Goal: Task Accomplishment & Management: Complete application form

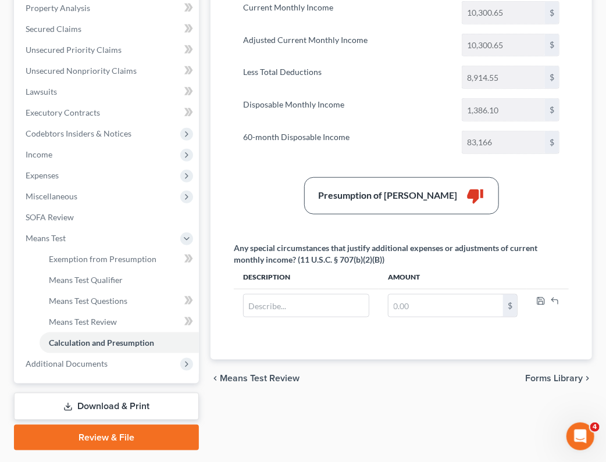
scroll to position [280, 0]
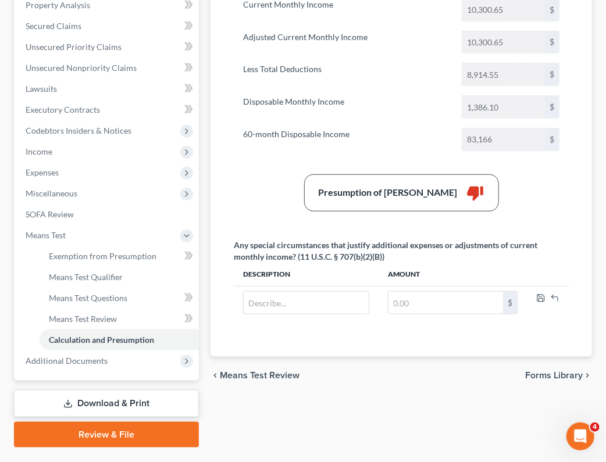
click at [120, 390] on link "Download & Print" at bounding box center [106, 403] width 185 height 27
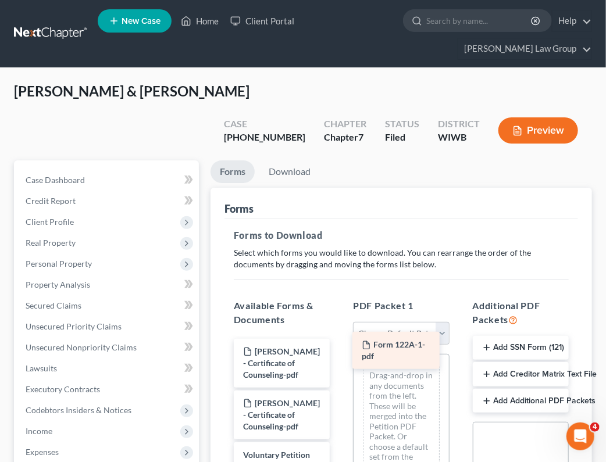
drag, startPoint x: 284, startPoint y: 324, endPoint x: 403, endPoint y: 346, distance: 121.2
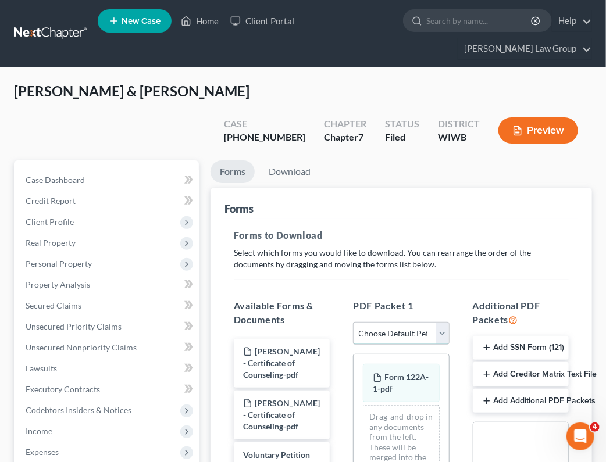
click at [439, 322] on select "Choose Default Petition PDF Packet Complete Bankruptcy Petition (all forms and …" at bounding box center [401, 333] width 96 height 23
select select "2"
click at [353, 322] on select "Choose Default Petition PDF Packet Complete Bankruptcy Petition (all forms and …" at bounding box center [401, 333] width 96 height 23
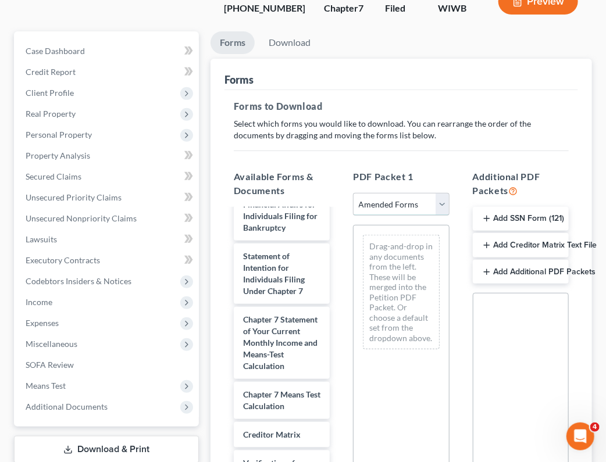
scroll to position [131, 0]
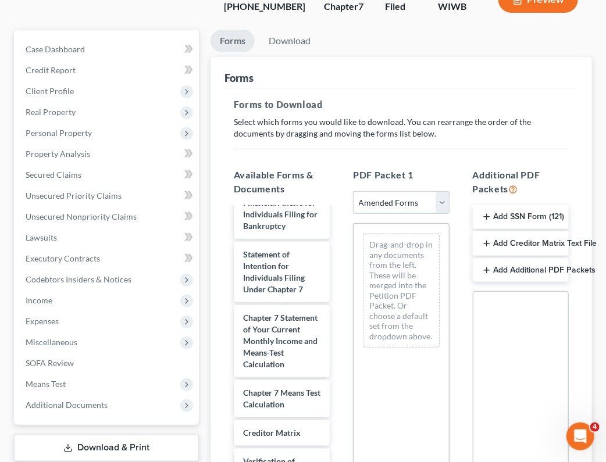
click at [438, 191] on select "Choose Default Petition PDF Packet Complete Bankruptcy Petition (all forms and …" at bounding box center [401, 202] width 96 height 23
click at [353, 191] on select "Choose Default Petition PDF Packet Complete Bankruptcy Petition (all forms and …" at bounding box center [401, 202] width 96 height 23
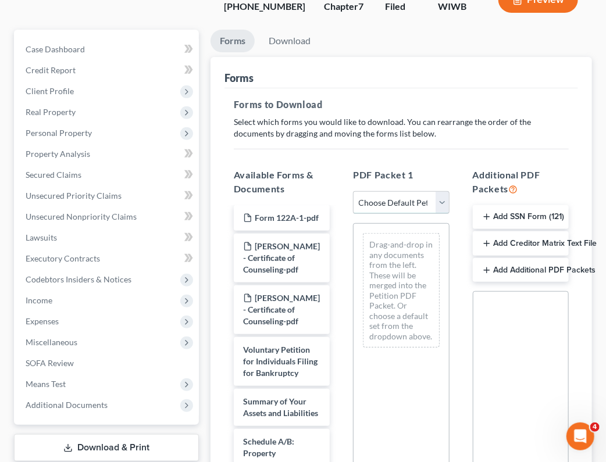
scroll to position [0, 0]
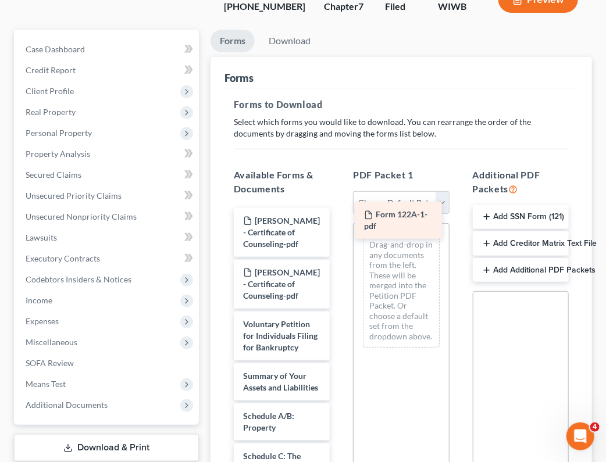
drag, startPoint x: 284, startPoint y: 189, endPoint x: 409, endPoint y: 212, distance: 127.0
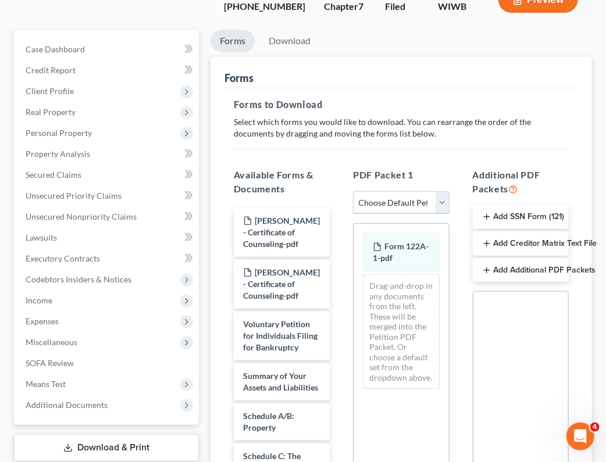
click at [446, 191] on select "Choose Default Petition PDF Packet Complete Bankruptcy Petition (all forms and …" at bounding box center [401, 202] width 96 height 23
select select "2"
click at [353, 191] on select "Choose Default Petition PDF Packet Complete Bankruptcy Petition (all forms and …" at bounding box center [401, 202] width 96 height 23
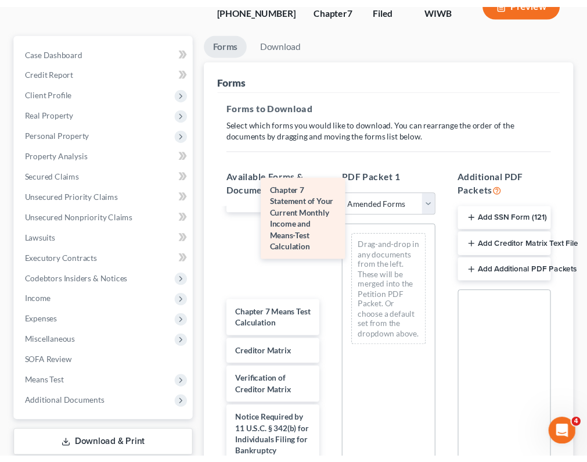
scroll to position [649, 0]
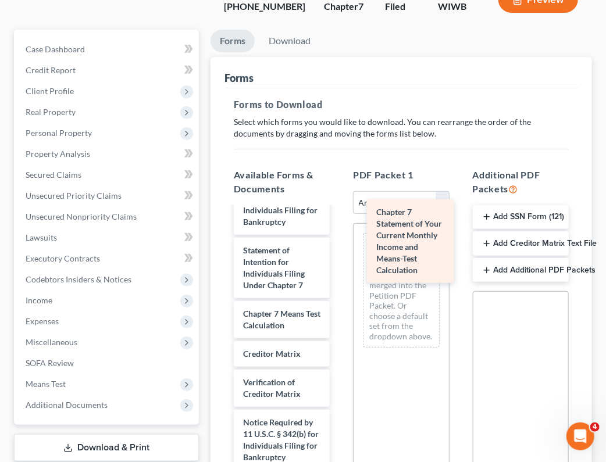
drag, startPoint x: 282, startPoint y: 233, endPoint x: 414, endPoint y: 256, distance: 133.8
click at [339, 256] on div "Chapter 7 Statement of Your Current Monthly Income and Means-Test Calculation V…" at bounding box center [281, 81] width 114 height 882
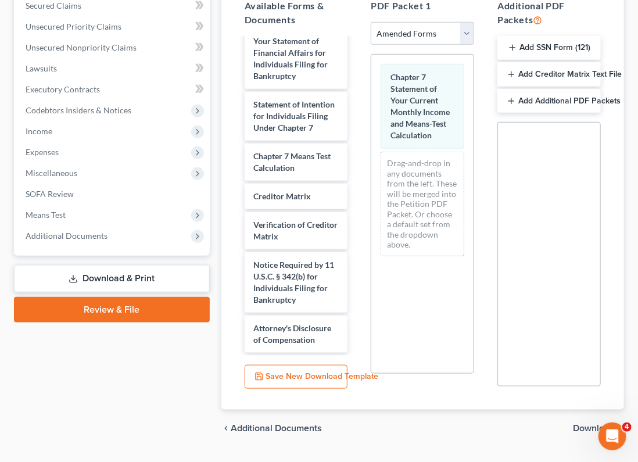
scroll to position [279, 0]
click at [518, 424] on span "Download" at bounding box center [594, 428] width 42 height 9
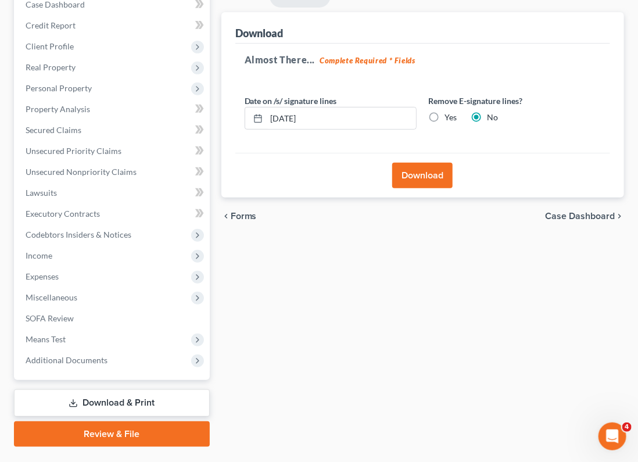
click at [427, 163] on button "Download" at bounding box center [422, 176] width 60 height 26
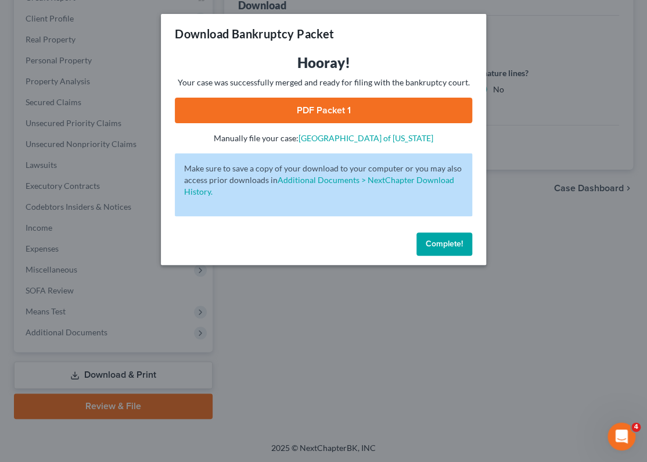
click at [393, 109] on link "PDF Packet 1" at bounding box center [324, 111] width 298 height 26
click at [432, 251] on button "Complete!" at bounding box center [445, 243] width 56 height 23
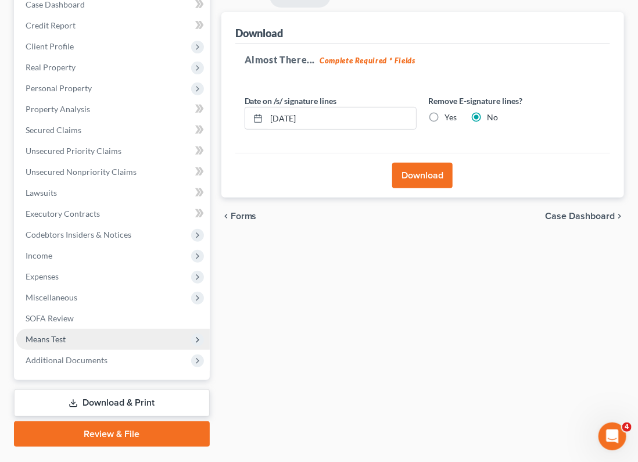
click at [168, 329] on span "Means Test" at bounding box center [113, 339] width 194 height 21
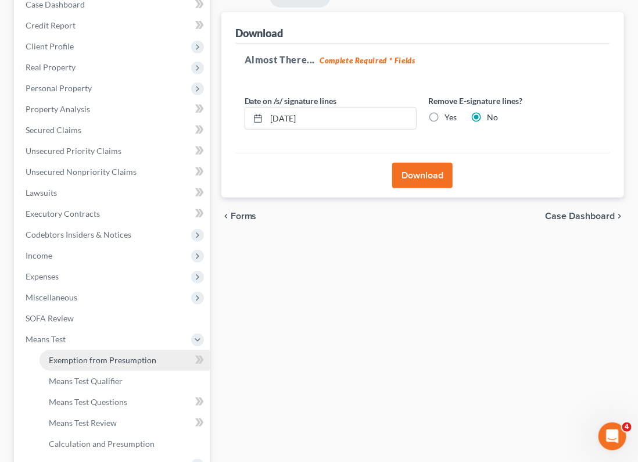
click at [158, 350] on link "Exemption from Presumption" at bounding box center [125, 360] width 170 height 21
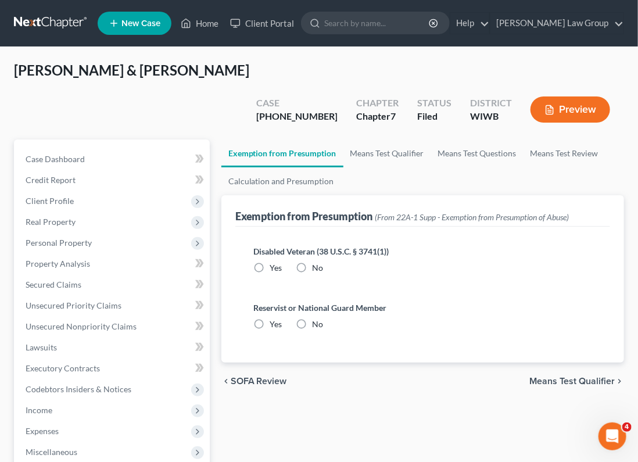
radio input "true"
click at [518, 377] on span "Means Test Qualifier" at bounding box center [571, 381] width 85 height 9
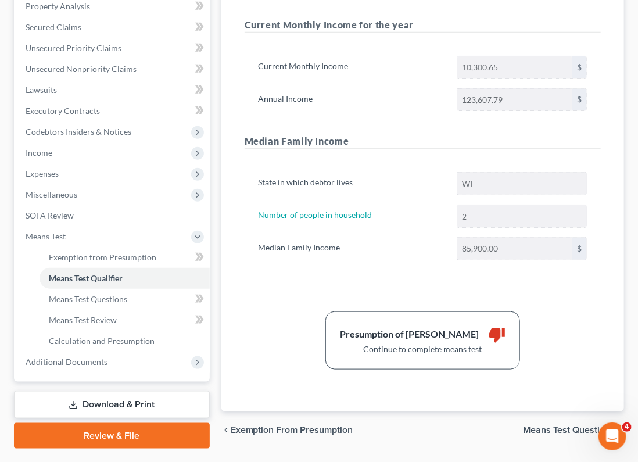
scroll to position [259, 0]
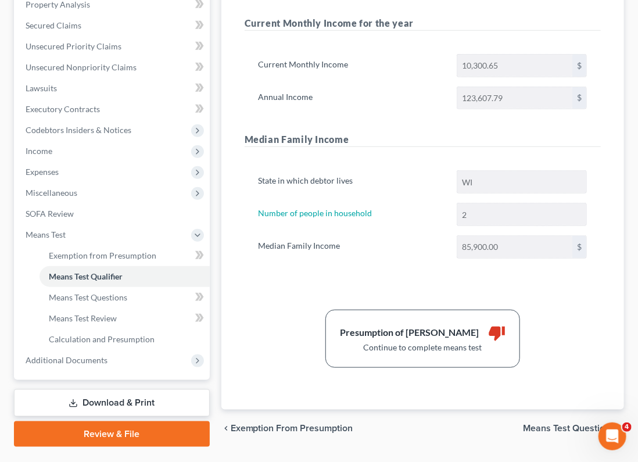
click at [518, 424] on span "Means Test Questions" at bounding box center [569, 428] width 92 height 9
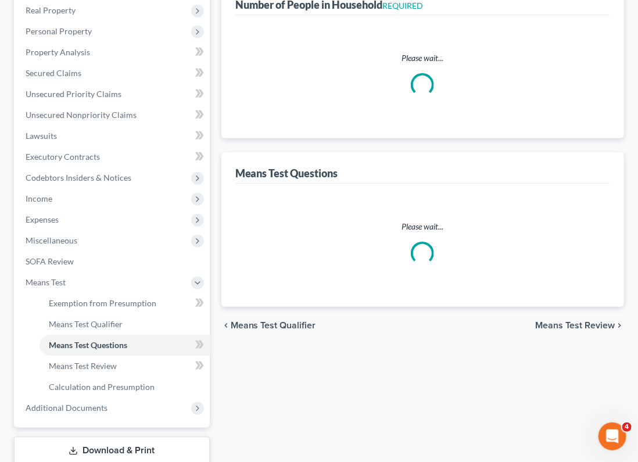
scroll to position [12, 0]
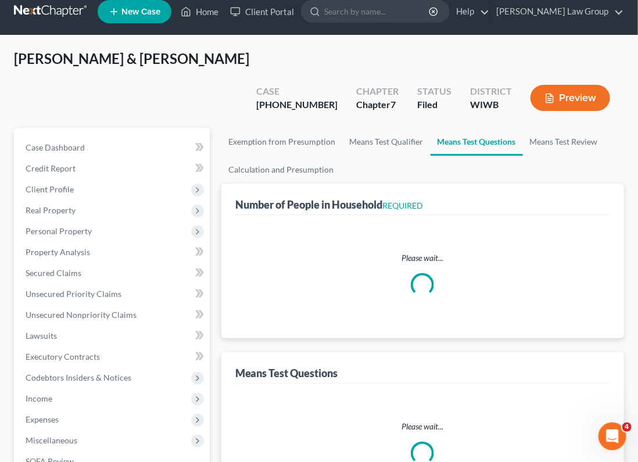
select select "1"
select select "60"
select select "1"
select select "60"
select select "2"
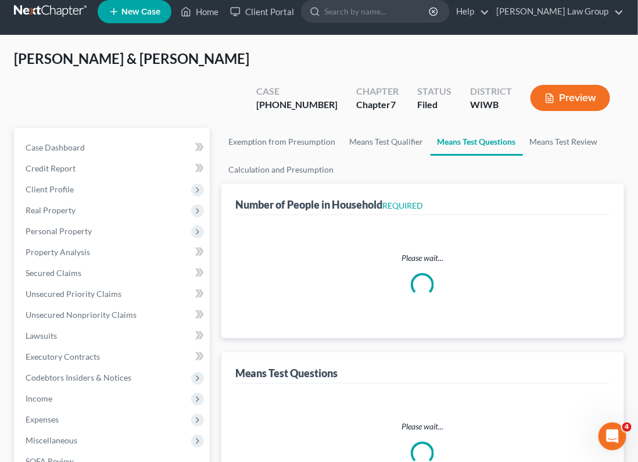
select select "2"
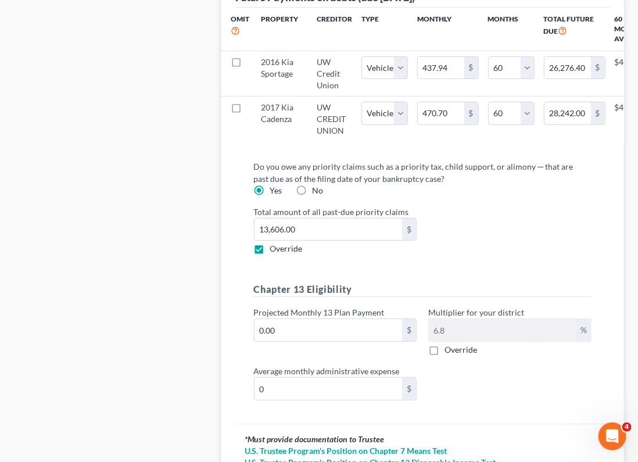
scroll to position [1485, 0]
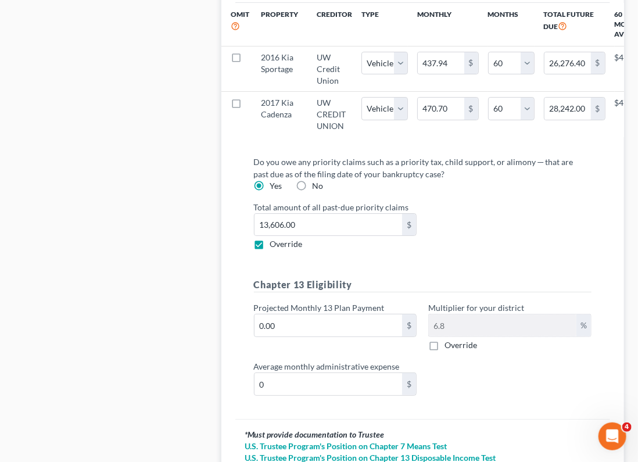
click at [490, 211] on div "Total amount of all past-due priority claims 13,606.00 $ Override" at bounding box center [422, 225] width 349 height 49
click at [336, 214] on input "13,606.00" at bounding box center [329, 225] width 148 height 22
click at [332, 214] on input "40" at bounding box center [329, 225] width 148 height 22
type input "40,493.09"
click at [379, 243] on div "Do you owe any priority claims such as a priority tax, child support, or alimon…" at bounding box center [423, 280] width 356 height 249
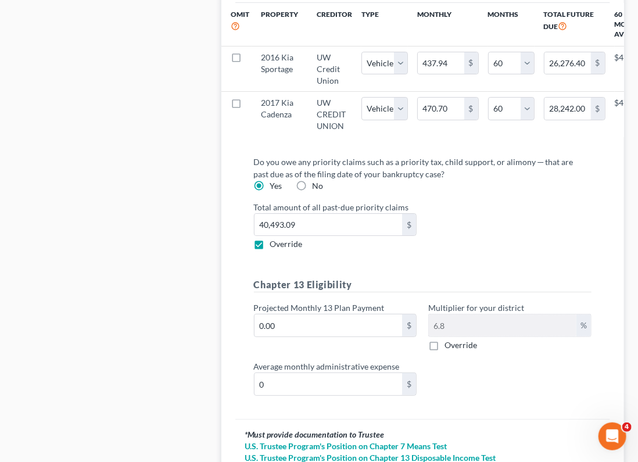
scroll to position [1553, 0]
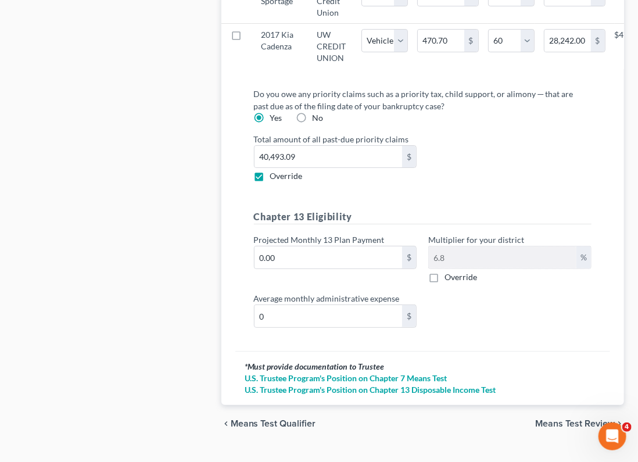
click at [518, 419] on span "Means Test Review" at bounding box center [575, 423] width 80 height 9
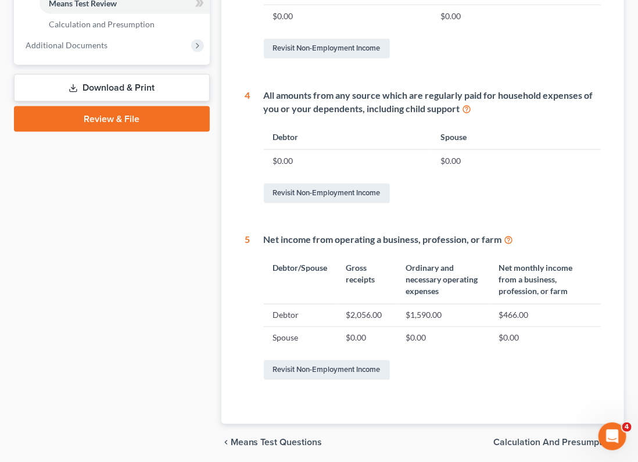
scroll to position [589, 0]
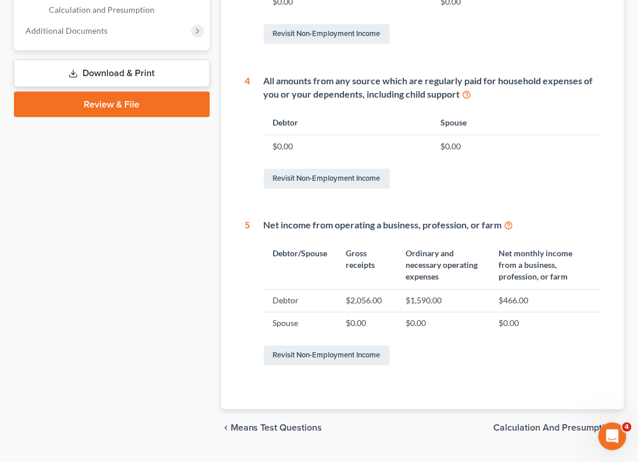
click at [518, 424] on span "Calculation and Presumption" at bounding box center [553, 428] width 121 height 9
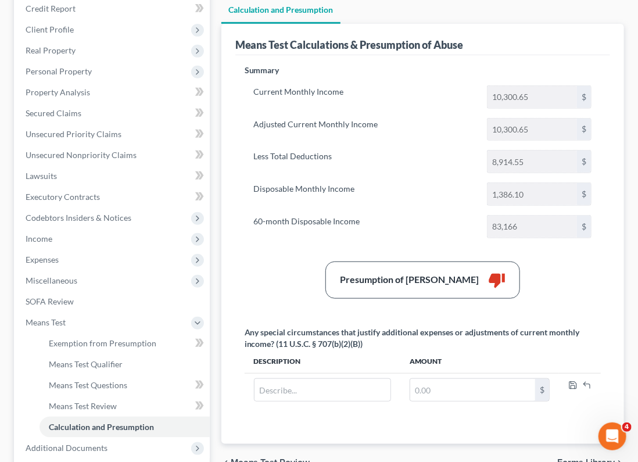
scroll to position [172, 0]
click at [338, 378] on input "text" at bounding box center [323, 389] width 136 height 22
drag, startPoint x: 360, startPoint y: 312, endPoint x: 279, endPoint y: 311, distance: 80.8
click at [279, 326] on div "Any special circumstances that justify additional expenses or adjustments of cu…" at bounding box center [423, 337] width 356 height 23
click at [347, 378] on input "text" at bounding box center [323, 389] width 136 height 22
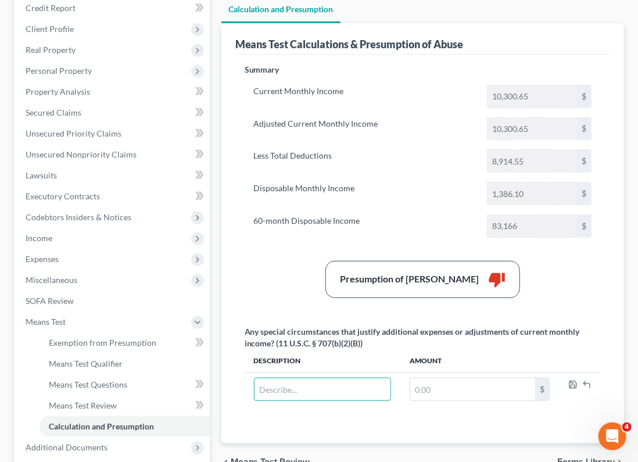
type input "C"
click at [260, 378] on input "Garnishment" at bounding box center [323, 389] width 136 height 22
type input "Wage Garnishment"
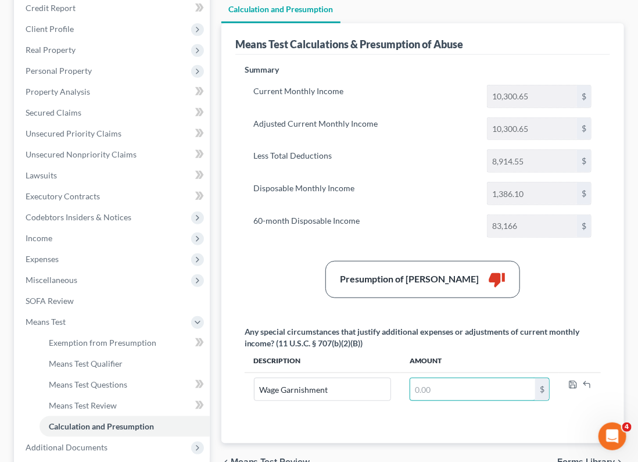
click at [425, 378] on input "text" at bounding box center [472, 389] width 125 height 22
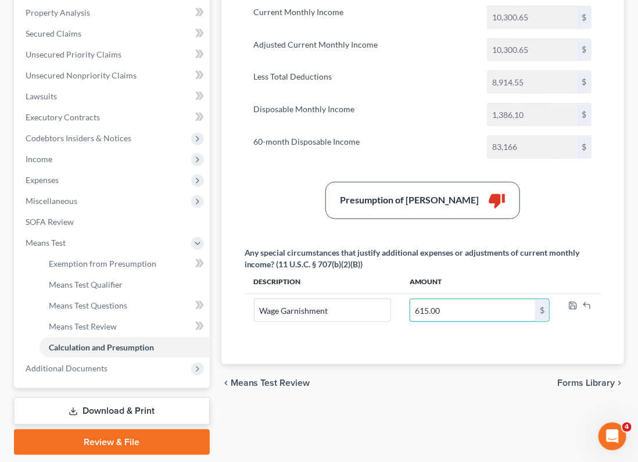
scroll to position [253, 0]
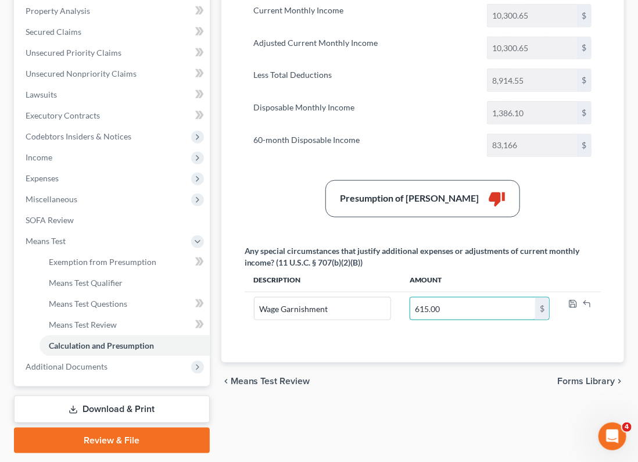
click at [481, 298] on input "615.00" at bounding box center [472, 309] width 125 height 22
type input "615.00"
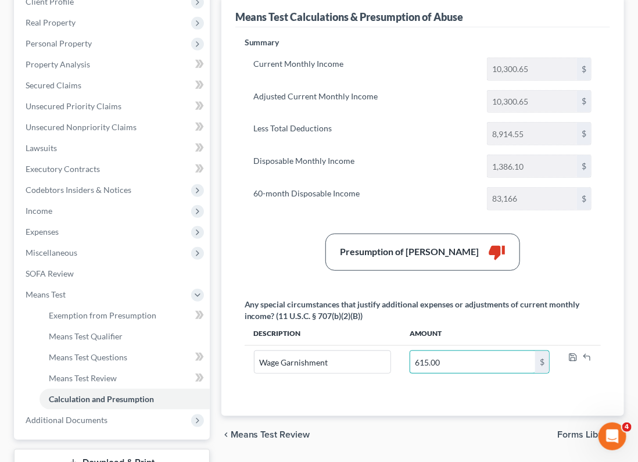
scroll to position [202, 0]
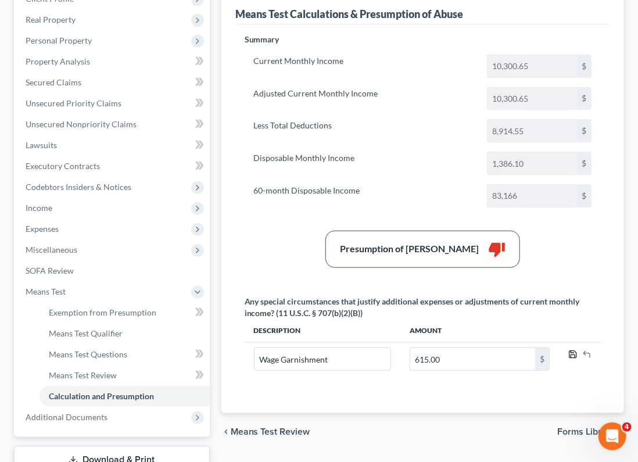
click at [518, 350] on icon "button" at bounding box center [572, 354] width 9 height 9
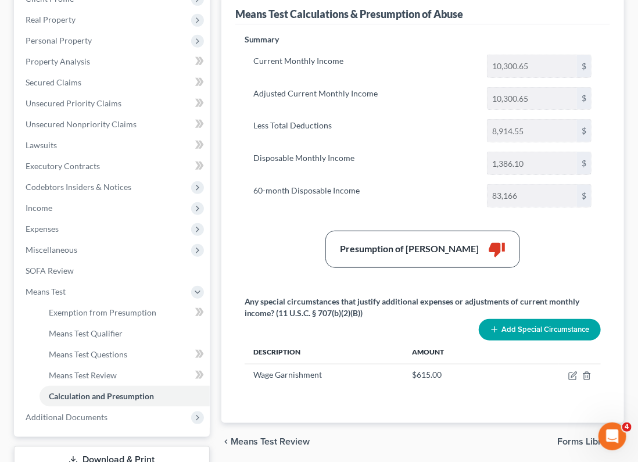
click at [518, 319] on button "Add Special Circumstance" at bounding box center [540, 330] width 122 height 22
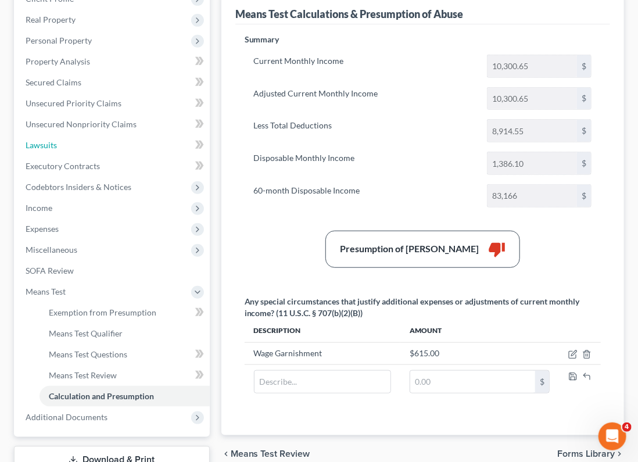
click at [93, 135] on link "Lawsuits" at bounding box center [113, 145] width 194 height 21
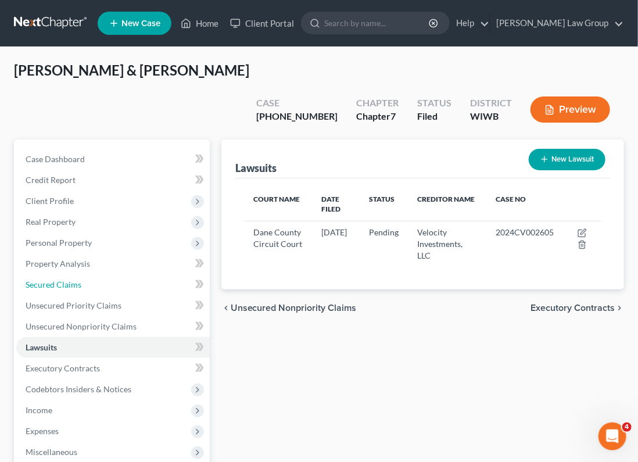
click at [93, 274] on link "Secured Claims" at bounding box center [113, 284] width 194 height 21
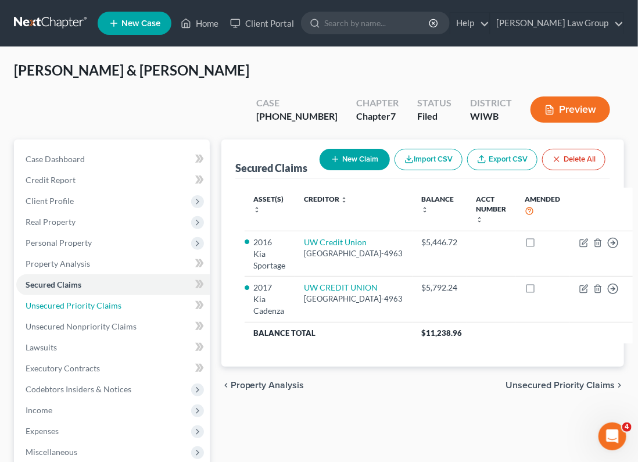
click at [98, 300] on span "Unsecured Priority Claims" at bounding box center [74, 305] width 96 height 10
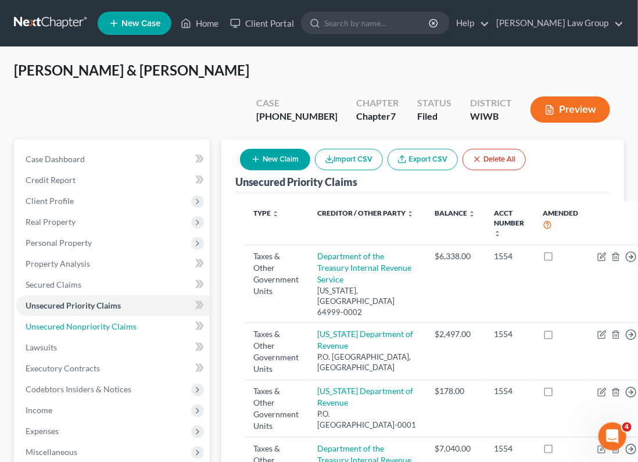
click at [116, 321] on span "Unsecured Nonpriority Claims" at bounding box center [81, 326] width 111 height 10
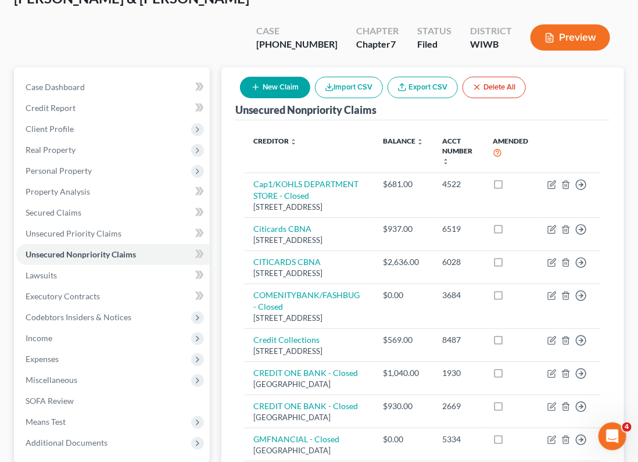
scroll to position [70, 0]
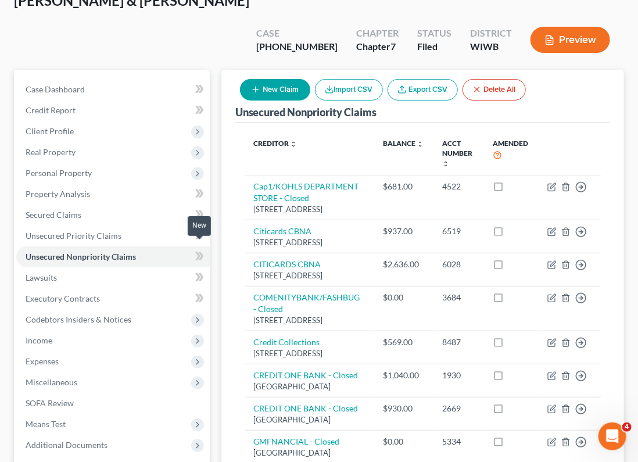
click at [193, 270] on span at bounding box center [199, 278] width 20 height 17
click at [53, 273] on span "Lawsuits" at bounding box center [41, 278] width 31 height 10
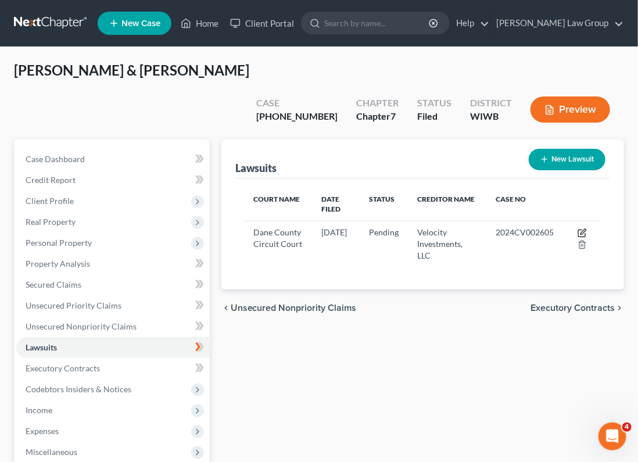
click at [518, 228] on icon "button" at bounding box center [582, 232] width 9 height 9
select select "52"
select select "0"
select select "1"
select select "52"
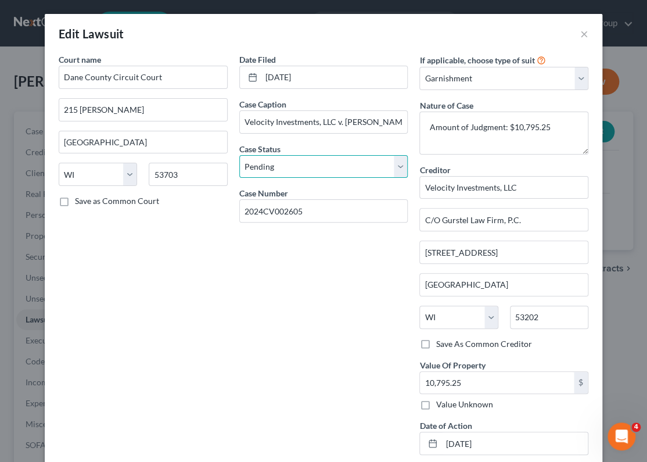
click at [392, 170] on select "Select Pending On Appeal Concluded" at bounding box center [323, 166] width 169 height 23
select select "2"
click at [239, 155] on select "Select Pending On Appeal Concluded" at bounding box center [323, 166] width 169 height 23
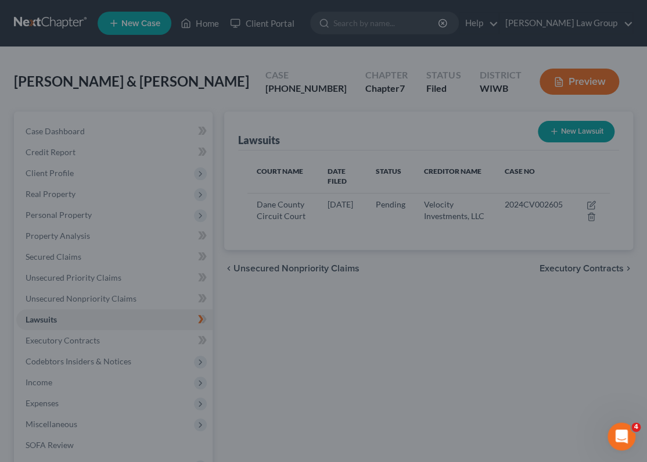
scroll to position [17, 0]
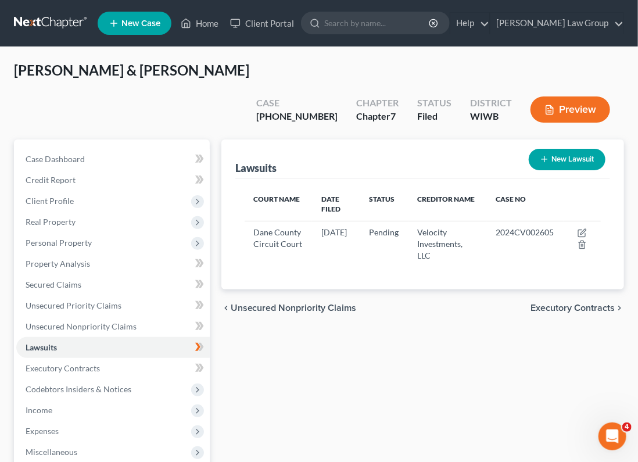
drag, startPoint x: 639, startPoint y: 243, endPoint x: 641, endPoint y: 261, distance: 18.1
click at [518, 228] on icon "button" at bounding box center [582, 232] width 9 height 9
select select "52"
select select "0"
select select "1"
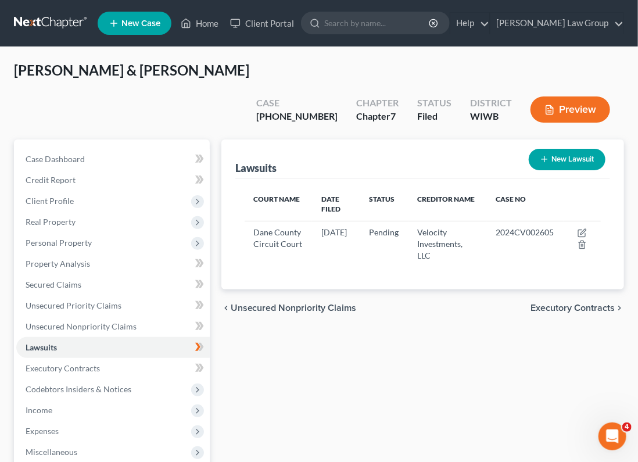
select select "52"
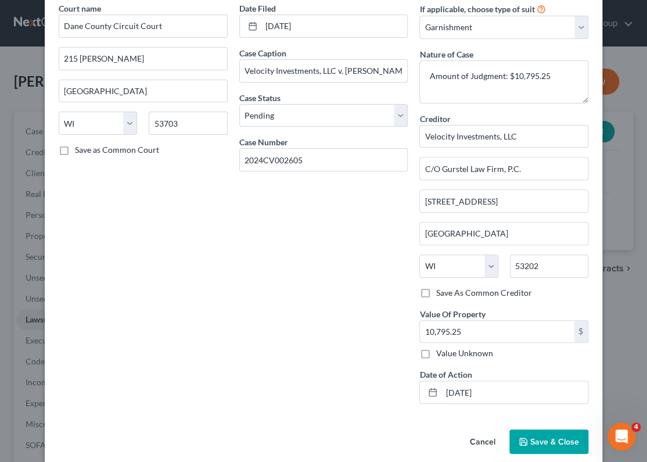
scroll to position [64, 0]
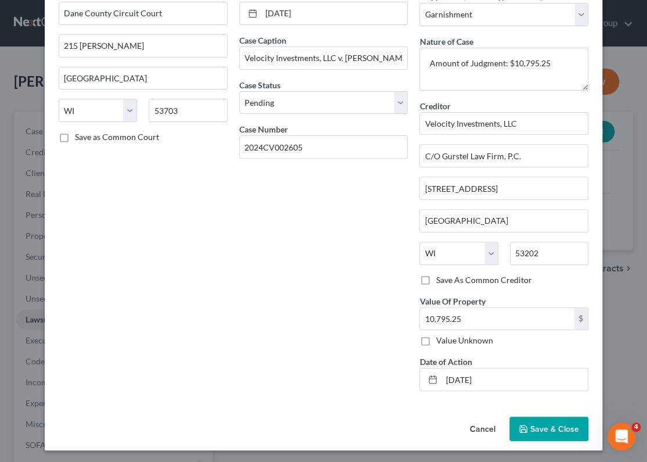
click at [518, 418] on button "Save & Close" at bounding box center [549, 429] width 79 height 24
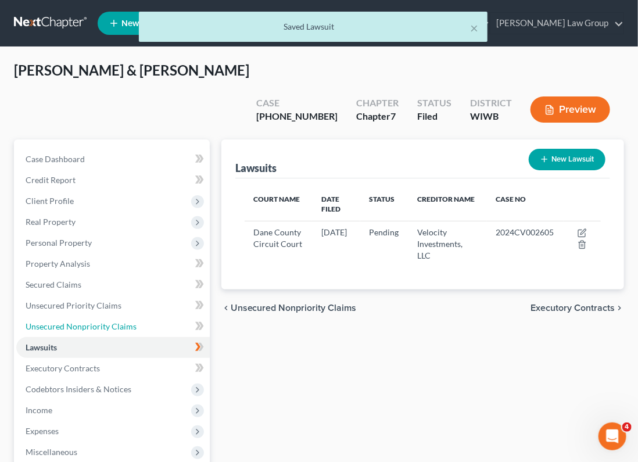
click at [117, 316] on link "Unsecured Nonpriority Claims" at bounding box center [113, 326] width 194 height 21
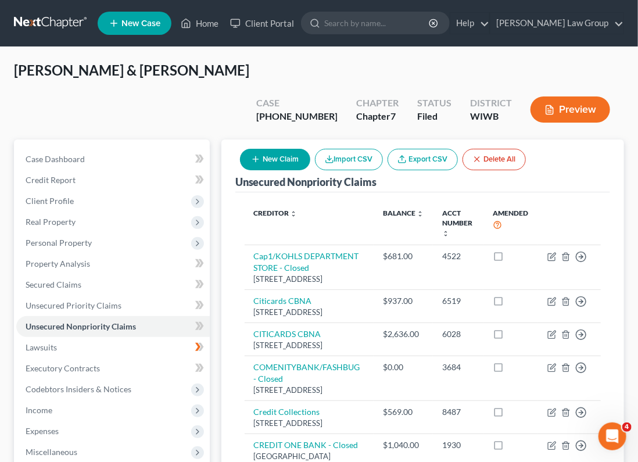
click at [280, 149] on button "New Claim" at bounding box center [275, 160] width 70 height 22
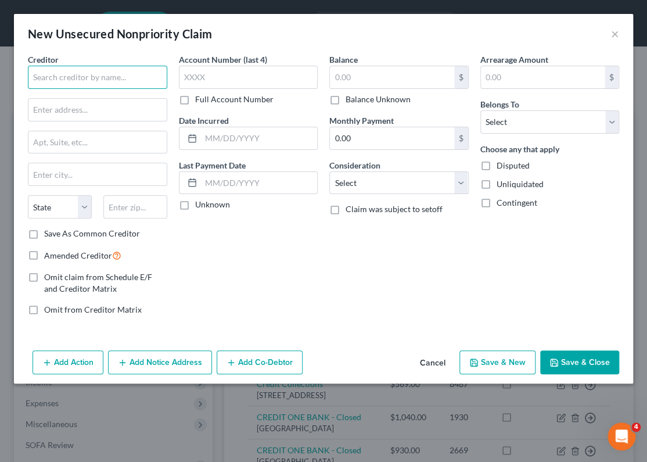
click at [80, 76] on input "text" at bounding box center [97, 77] width 139 height 23
type input "JB Velocity Investments"
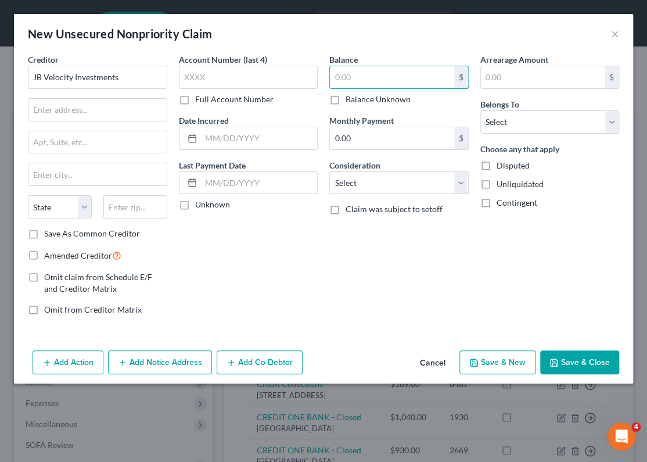
click at [357, 76] on input "text" at bounding box center [392, 77] width 124 height 22
paste input "10,795.25"
type input "10,795.25"
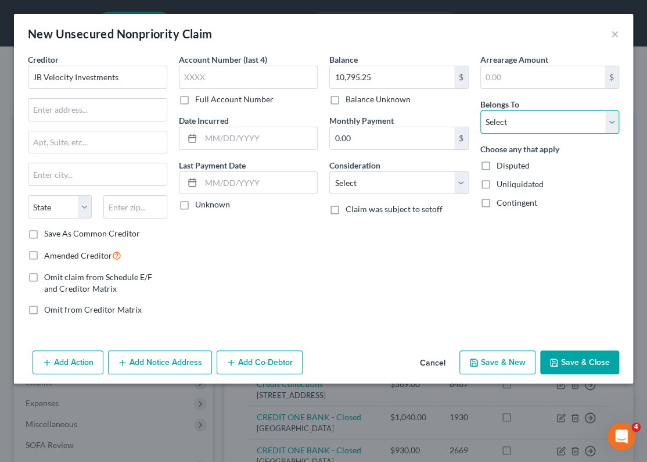
click at [518, 125] on select "Select Debtor 1 Only Debtor 2 Only Debtor 1 And Debtor 2 Only At Least One Of T…" at bounding box center [550, 121] width 139 height 23
select select "1"
click at [481, 110] on select "Select Debtor 1 Only Debtor 2 Only Debtor 1 And Debtor 2 Only At Least One Of T…" at bounding box center [550, 121] width 139 height 23
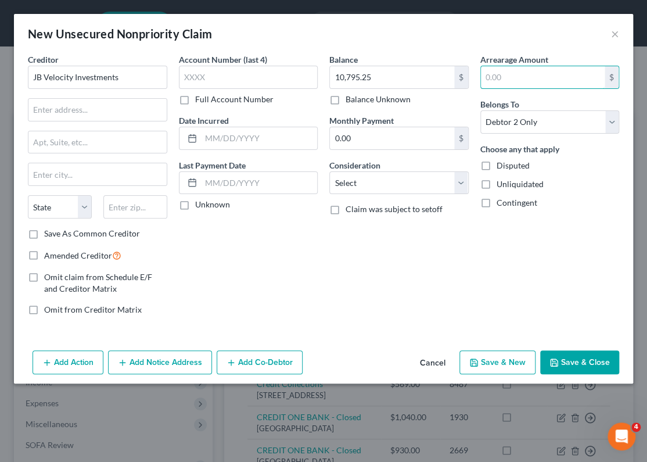
click at [503, 80] on input "text" at bounding box center [543, 77] width 124 height 22
click at [463, 180] on select "Select Cable / Satellite Services Collection Agency Credit Card Debt Debt Couns…" at bounding box center [398, 182] width 139 height 23
select select "8"
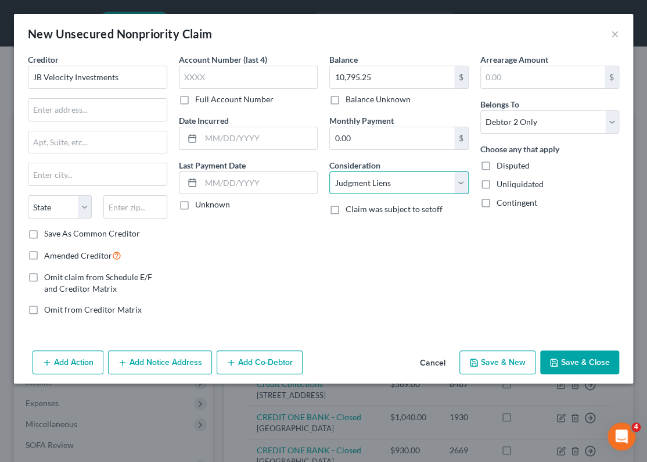
click at [329, 171] on select "Select Cable / Satellite Services Collection Agency Credit Card Debt Debt Couns…" at bounding box center [398, 182] width 139 height 23
click at [450, 255] on div "Balance 10,795.25 $ Balance Unknown Balance Undetermined 10,795.25 $ Balance Un…" at bounding box center [399, 188] width 151 height 271
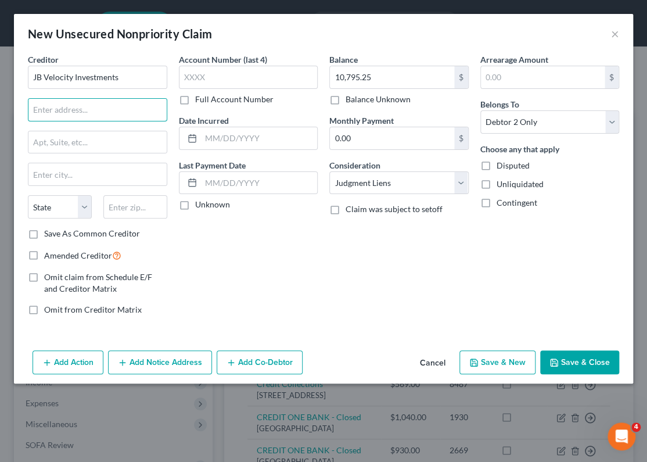
click at [123, 110] on input "text" at bounding box center [97, 110] width 138 height 22
click at [404, 243] on div "Balance 10,795.25 $ Balance Unknown Balance Undetermined 10,795.25 $ Balance Un…" at bounding box center [399, 188] width 151 height 271
click at [91, 110] on input "c/o" at bounding box center [97, 110] width 138 height 22
type input "C/O Gurstel Law Firm, P.C."
click at [400, 255] on div "Balance 10,795.25 $ Balance Unknown Balance Undetermined 10,795.25 $ Balance Un…" at bounding box center [399, 188] width 151 height 271
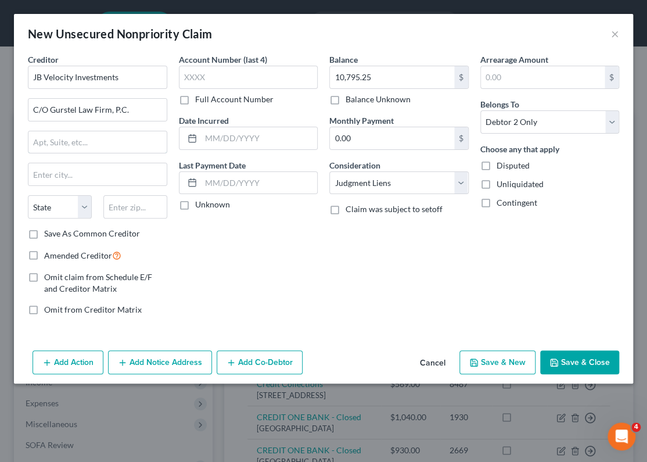
click at [95, 145] on input "text" at bounding box center [97, 142] width 138 height 22
type input "[STREET_ADDRESS], $400"
click at [406, 299] on div "Balance 10,795.25 $ Balance Unknown Balance Undetermined 10,795.25 $ Balance Un…" at bounding box center [399, 188] width 151 height 271
click at [75, 177] on input "text" at bounding box center [97, 174] width 138 height 22
type input "[GEOGRAPHIC_DATA]"
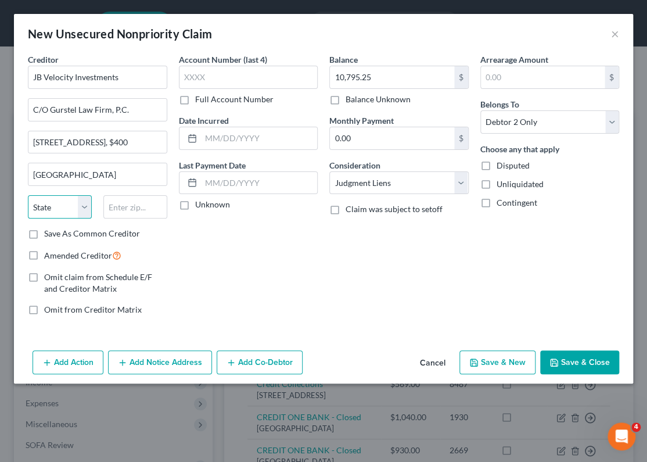
click at [54, 204] on select "State [US_STATE] AK AR AZ CA CO CT DE DC [GEOGRAPHIC_DATA] [GEOGRAPHIC_DATA] GU…" at bounding box center [60, 206] width 64 height 23
select select "52"
click at [130, 205] on input "text" at bounding box center [135, 206] width 64 height 23
type input "53202"
click at [44, 231] on label "Save As Common Creditor" at bounding box center [92, 234] width 96 height 12
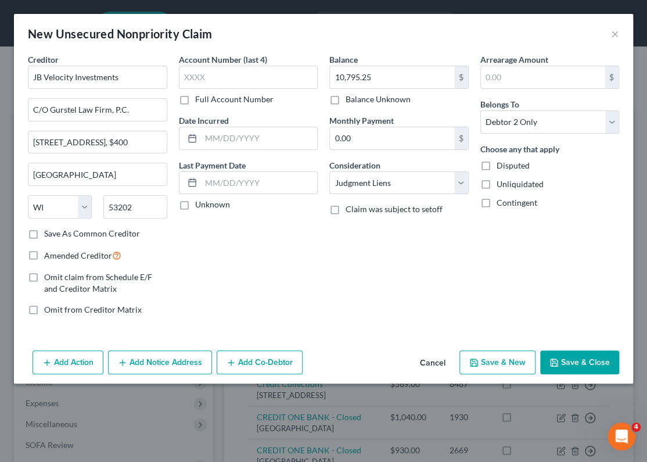
click at [49, 231] on input "Save As Common Creditor" at bounding box center [53, 232] width 8 height 8
checkbox input "true"
click at [54, 360] on button "Add Action" at bounding box center [68, 362] width 71 height 24
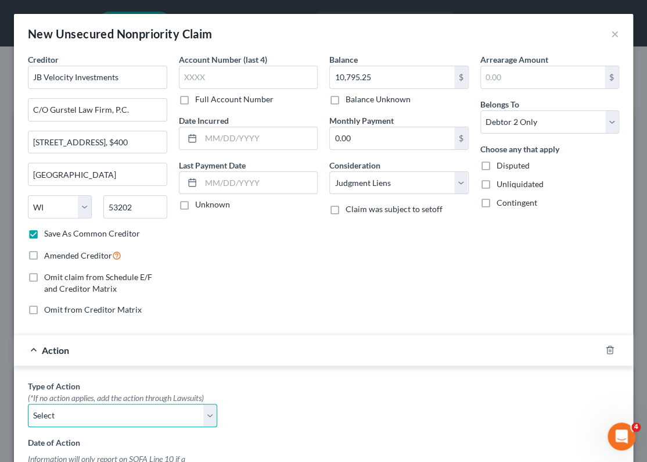
click at [203, 413] on select "Select Repossession Garnishment Foreclosure Personal Injury Attached, Seized, O…" at bounding box center [122, 415] width 189 height 23
select select "1"
click at [28, 404] on select "Select Repossession Garnishment Foreclosure Personal Injury Attached, Seized, O…" at bounding box center [122, 415] width 189 height 23
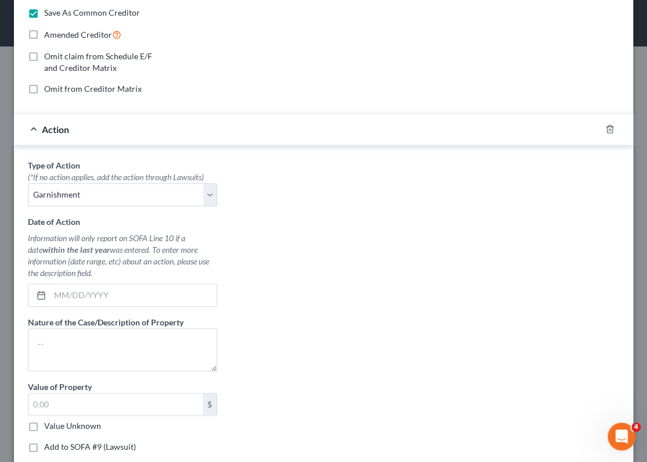
scroll to position [225, 0]
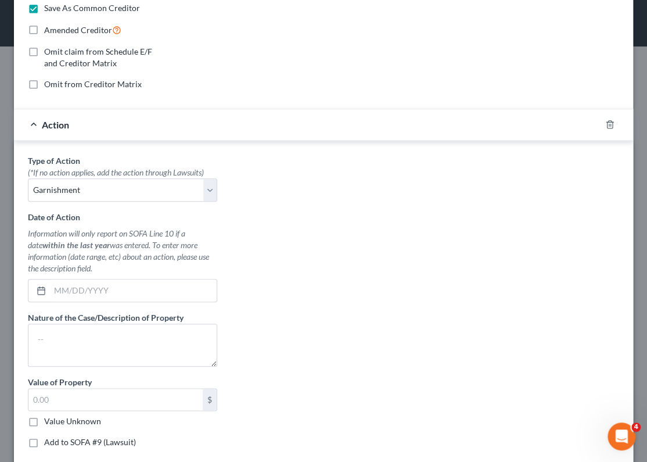
click at [372, 273] on div "Type of Action * (*If no action applies, add the action through Lawsuits) Selec…" at bounding box center [323, 306] width 603 height 303
click at [374, 263] on div "Type of Action * (*If no action applies, add the action through Lawsuits) Selec…" at bounding box center [323, 306] width 603 height 303
click at [160, 296] on input "text" at bounding box center [133, 291] width 167 height 22
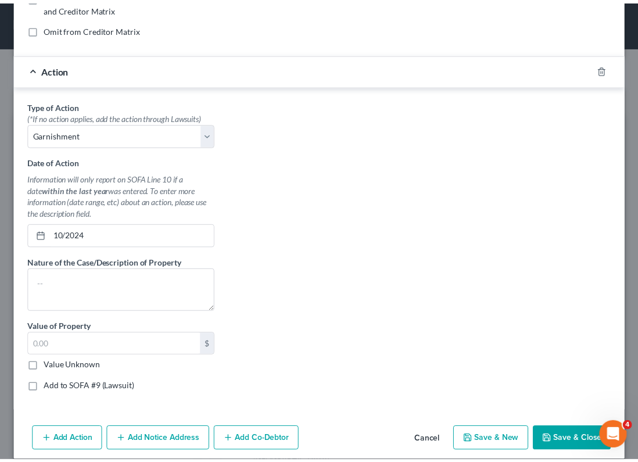
scroll to position [291, 0]
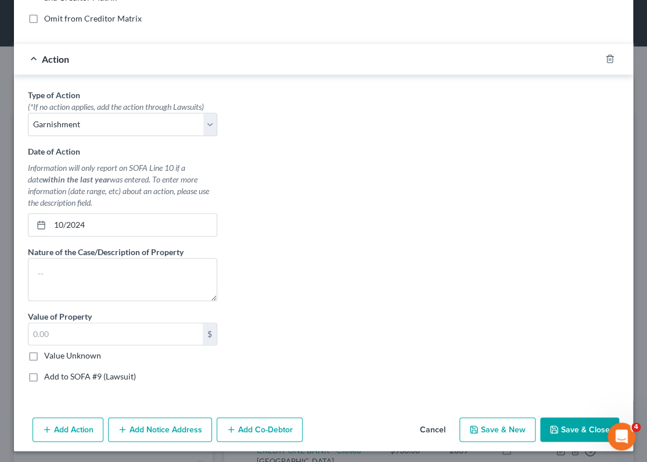
click at [518, 425] on button "Save & Close" at bounding box center [579, 429] width 79 height 24
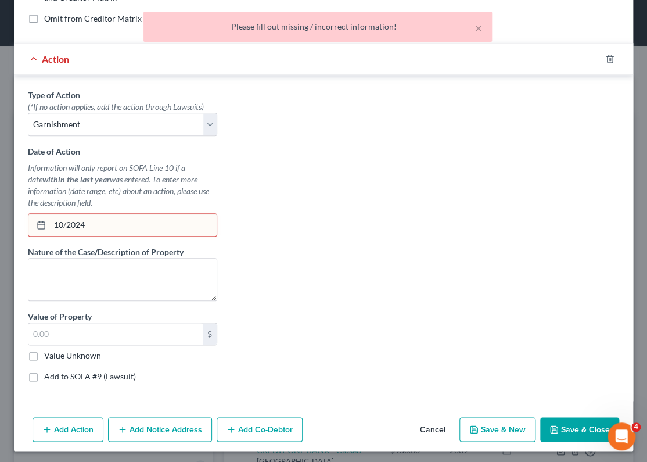
click at [89, 230] on input "10/2024" at bounding box center [133, 225] width 167 height 22
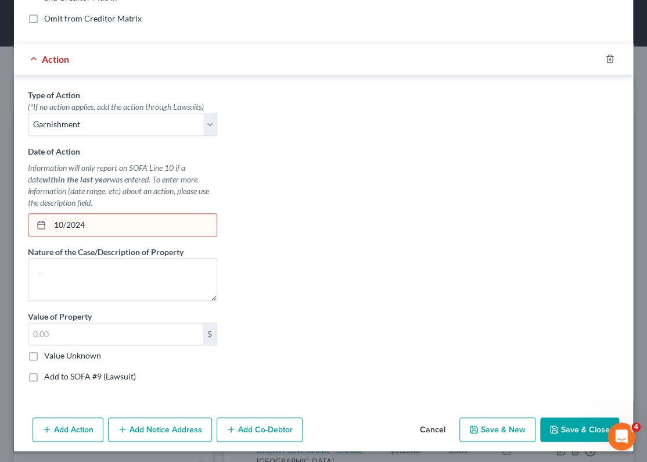
click at [67, 222] on input "10/2024" at bounding box center [133, 225] width 167 height 22
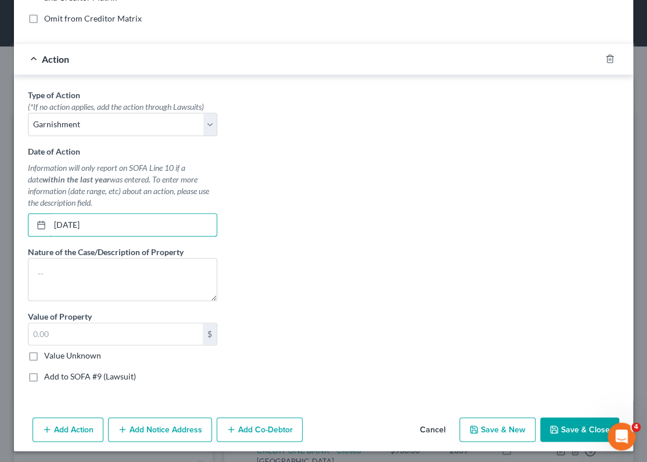
type input "[DATE]"
click at [291, 246] on div "Type of Action * (*If no action applies, add the action through Lawsuits) Selec…" at bounding box center [323, 240] width 603 height 303
click at [518, 424] on button "Save & Close" at bounding box center [579, 429] width 79 height 24
checkbox input "false"
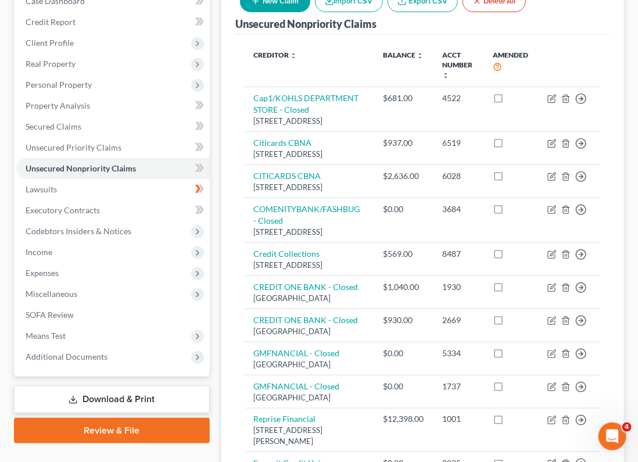
scroll to position [162, 0]
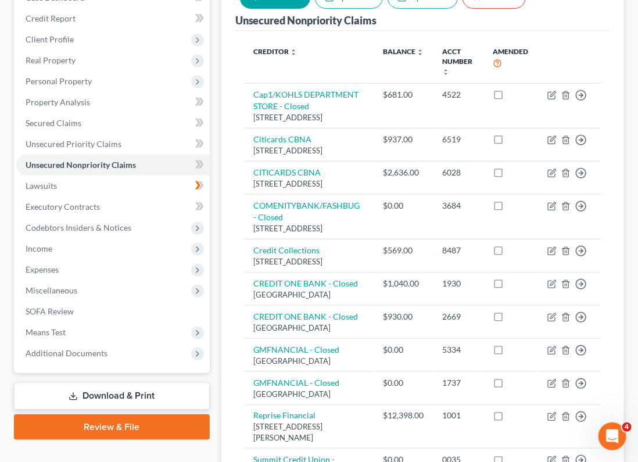
click at [193, 245] on icon at bounding box center [197, 249] width 9 height 9
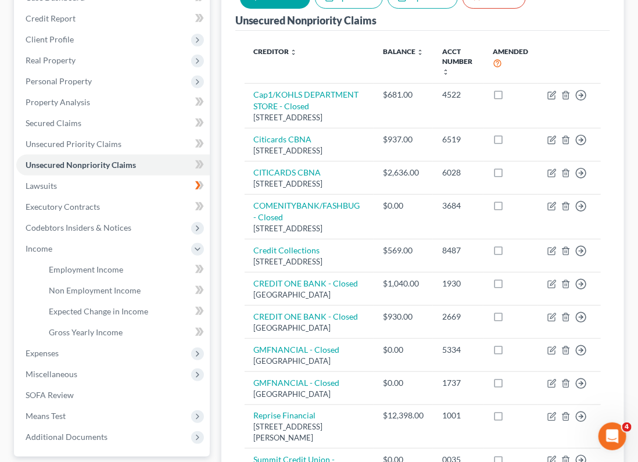
click at [200, 349] on icon at bounding box center [197, 353] width 9 height 9
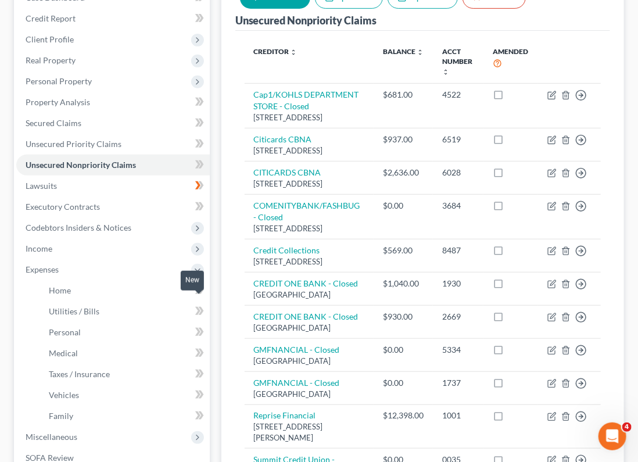
click at [200, 325] on icon at bounding box center [199, 332] width 9 height 15
click at [83, 322] on link "Personal" at bounding box center [125, 332] width 170 height 21
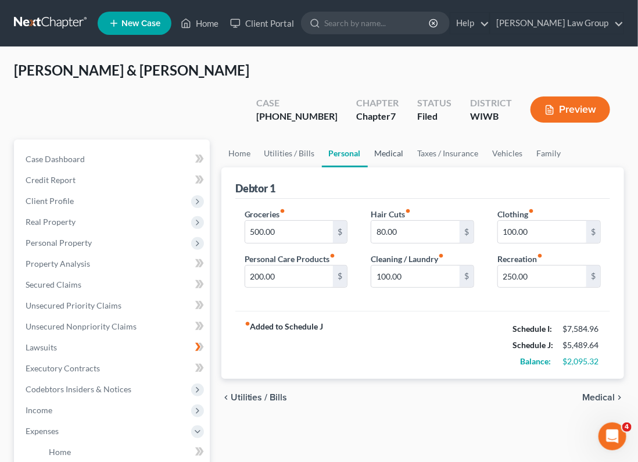
click at [387, 139] on link "Medical" at bounding box center [389, 153] width 43 height 28
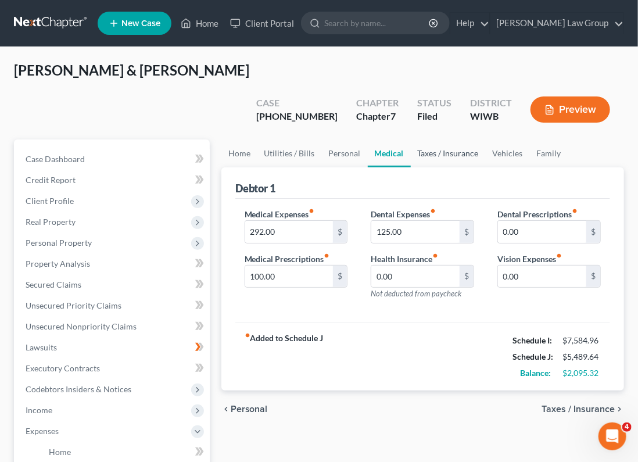
click at [453, 139] on link "Taxes / Insurance" at bounding box center [448, 153] width 75 height 28
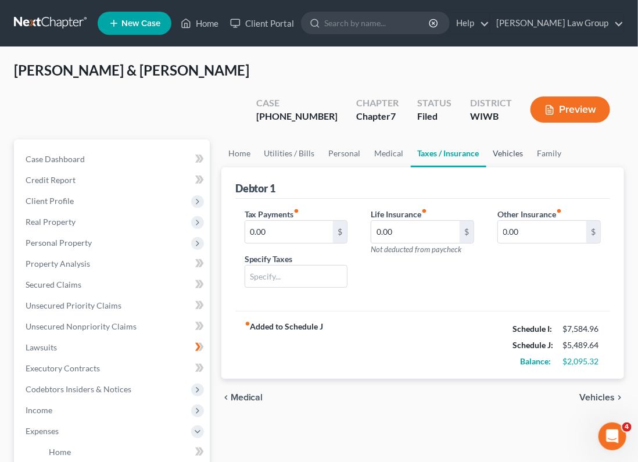
click at [507, 139] on link "Vehicles" at bounding box center [508, 153] width 44 height 28
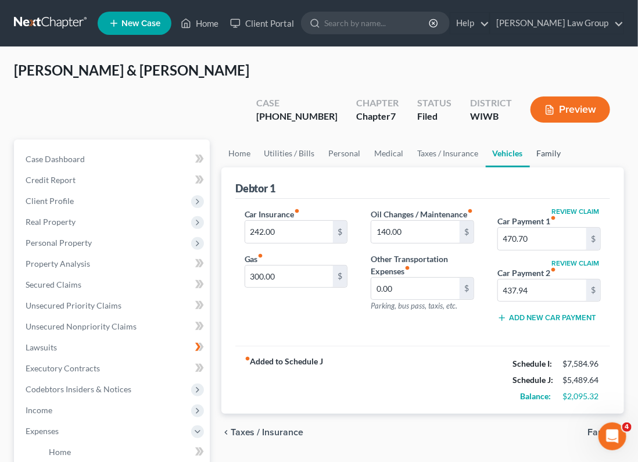
click at [518, 139] on link "Family" at bounding box center [549, 153] width 38 height 28
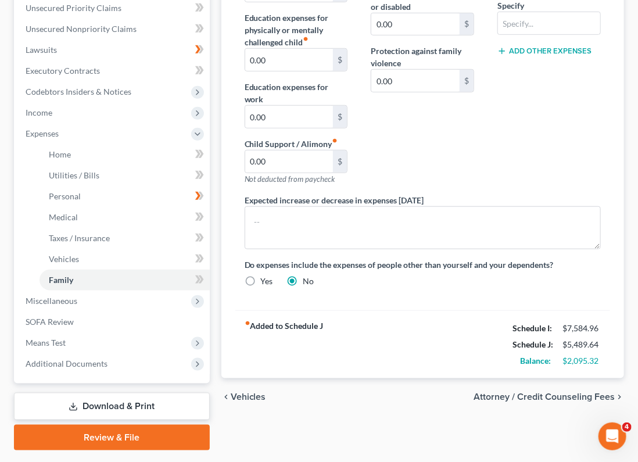
scroll to position [301, 0]
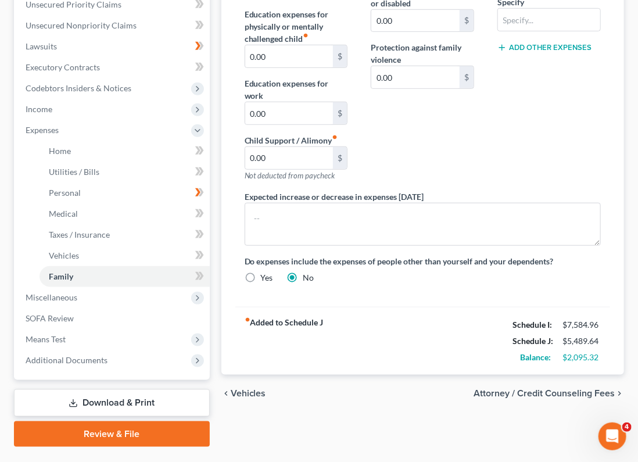
click at [193, 293] on icon at bounding box center [197, 297] width 9 height 9
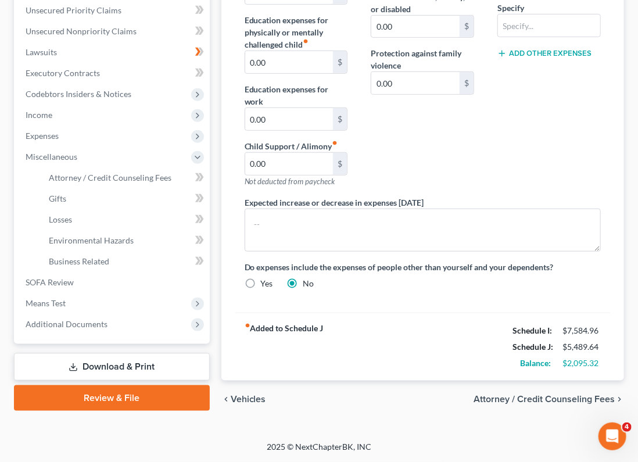
scroll to position [265, 0]
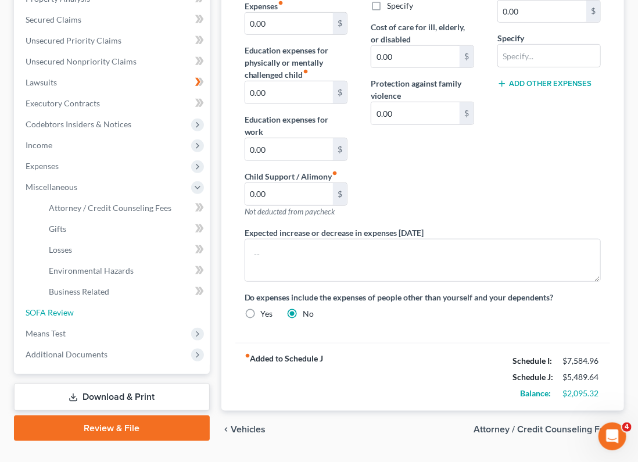
click at [164, 302] on link "SOFA Review" at bounding box center [113, 312] width 194 height 21
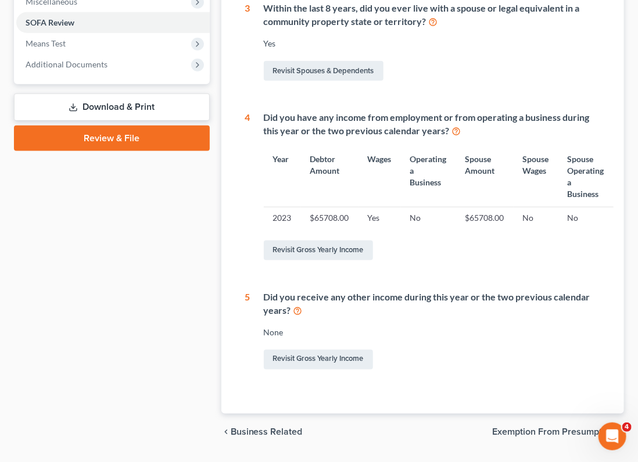
scroll to position [454, 0]
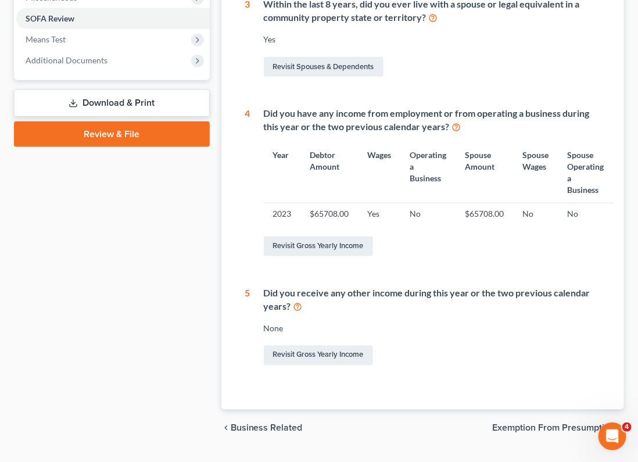
click at [518, 424] on span "Exemption from Presumption" at bounding box center [553, 428] width 123 height 9
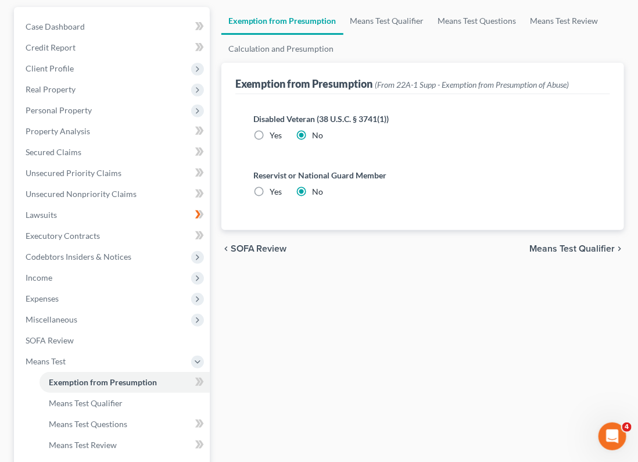
scroll to position [152, 0]
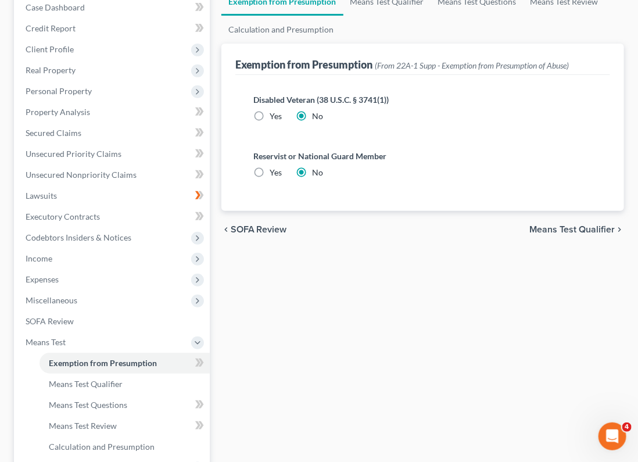
click at [518, 225] on span "Means Test Qualifier" at bounding box center [571, 229] width 85 height 9
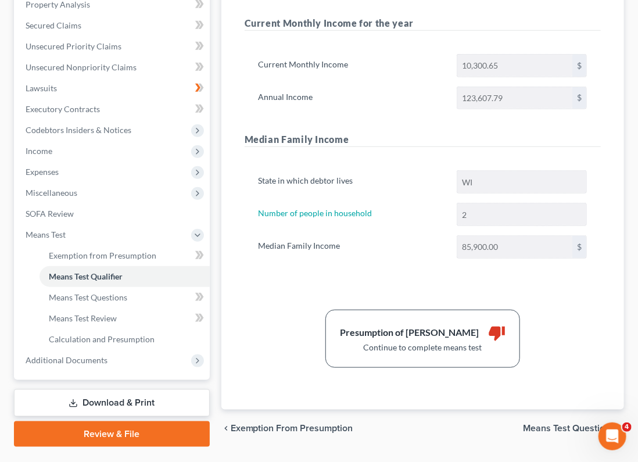
scroll to position [257, 0]
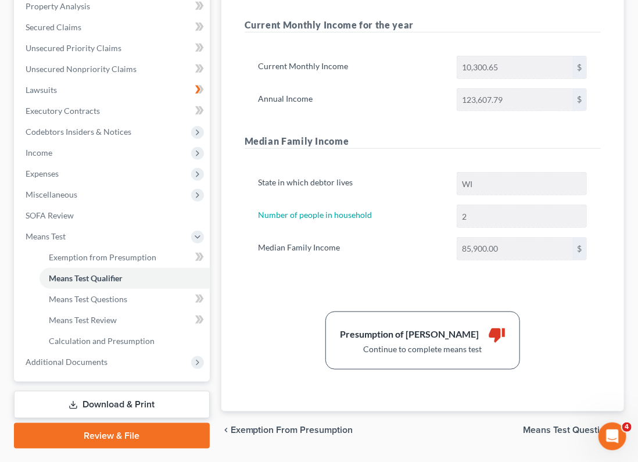
click at [518, 425] on span "Means Test Questions" at bounding box center [569, 429] width 92 height 9
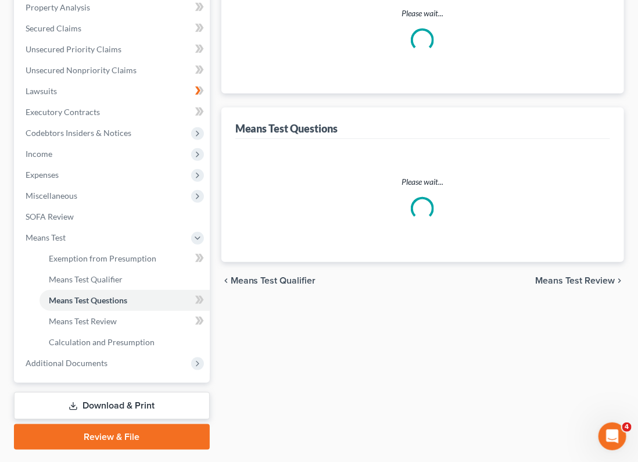
select select "1"
select select "60"
select select "1"
select select "60"
select select "2"
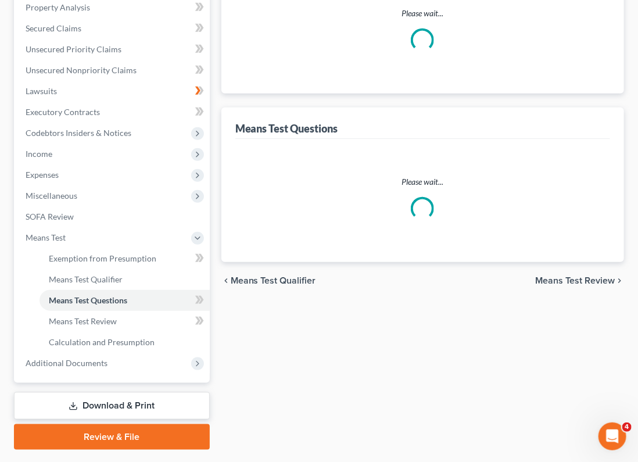
select select "2"
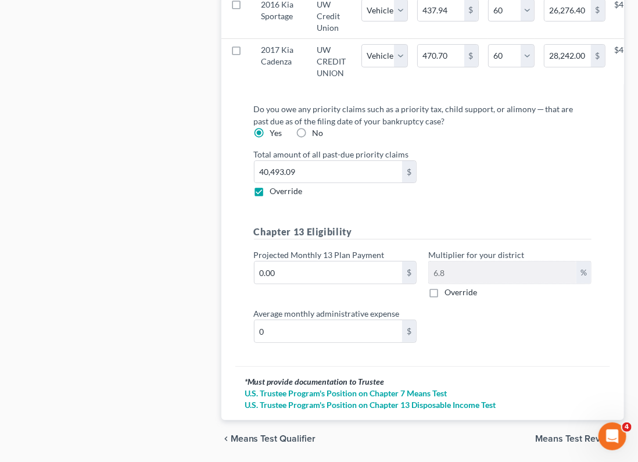
scroll to position [1553, 0]
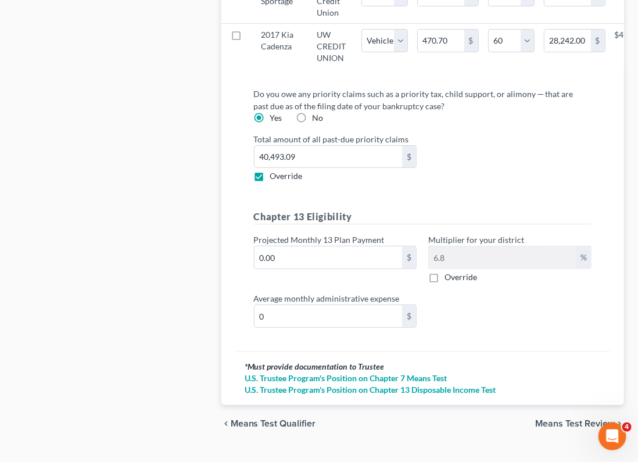
click at [451, 268] on div "Chapter 13 Eligibility Projected Monthly 13 Plan Payment 0.00 $ Multiplier for …" at bounding box center [422, 273] width 349 height 127
click at [518, 166] on div "Do you owe any priority claims such as a priority tax, child support, or alimon…" at bounding box center [423, 212] width 356 height 249
click at [518, 419] on span "Means Test Review" at bounding box center [575, 423] width 80 height 9
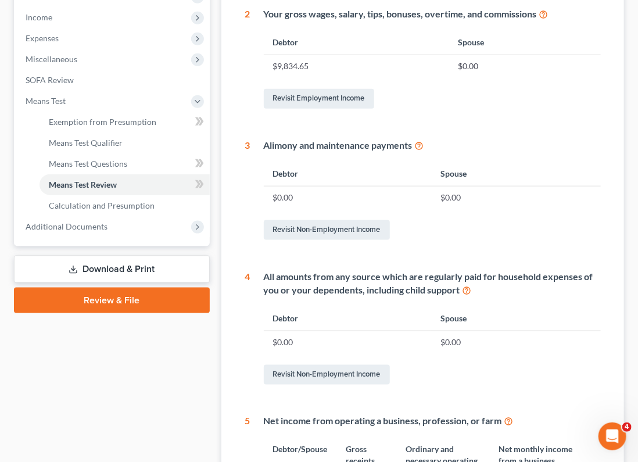
scroll to position [589, 0]
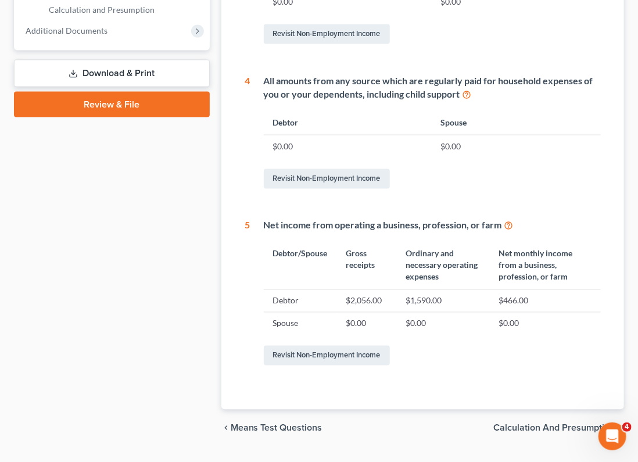
click at [518, 424] on span "Calculation and Presumption" at bounding box center [553, 428] width 121 height 9
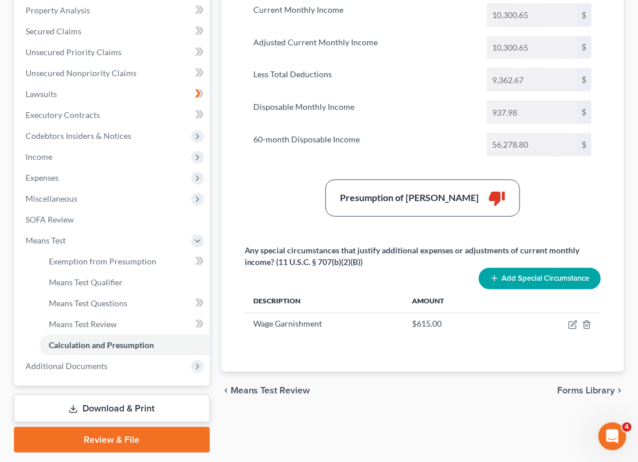
scroll to position [259, 0]
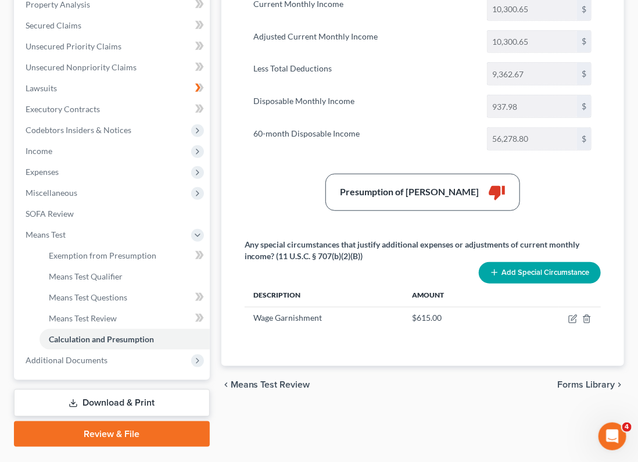
click at [178, 389] on link "Download & Print" at bounding box center [112, 402] width 196 height 27
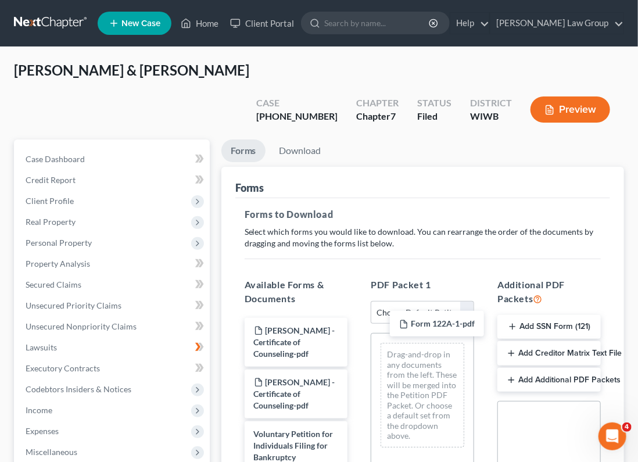
drag, startPoint x: 304, startPoint y: 303, endPoint x: 437, endPoint y: 325, distance: 134.9
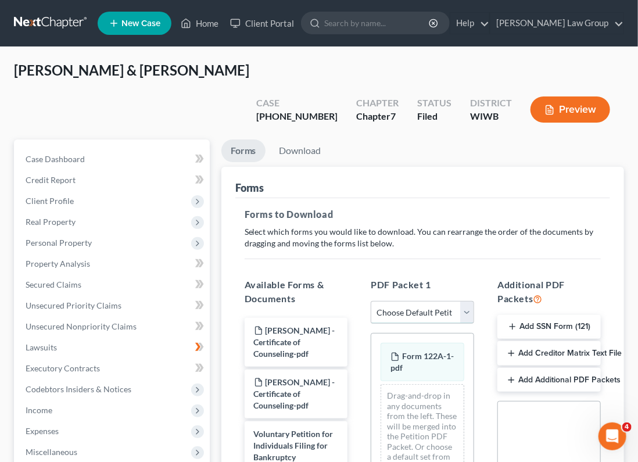
click at [470, 301] on select "Choose Default Petition PDF Packet Complete Bankruptcy Petition (all forms and …" at bounding box center [422, 312] width 103 height 23
select select "2"
click at [371, 301] on select "Choose Default Petition PDF Packet Complete Bankruptcy Petition (all forms and …" at bounding box center [422, 312] width 103 height 23
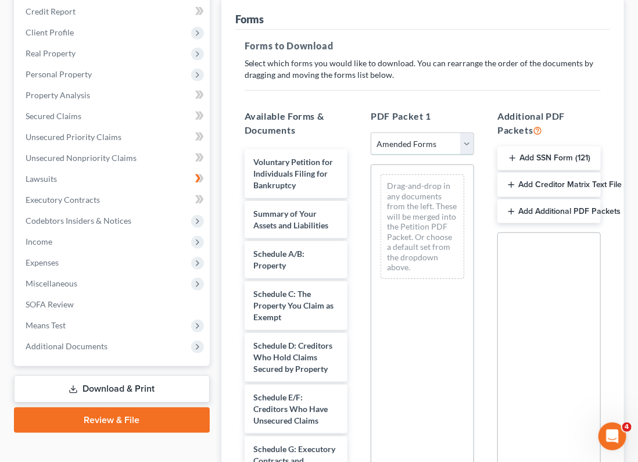
click at [470, 132] on select "Choose Default Petition PDF Packet Complete Bankruptcy Petition (all forms and …" at bounding box center [422, 143] width 103 height 23
select select
click at [371, 132] on select "Choose Default Petition PDF Packet Complete Bankruptcy Petition (all forms and …" at bounding box center [422, 143] width 103 height 23
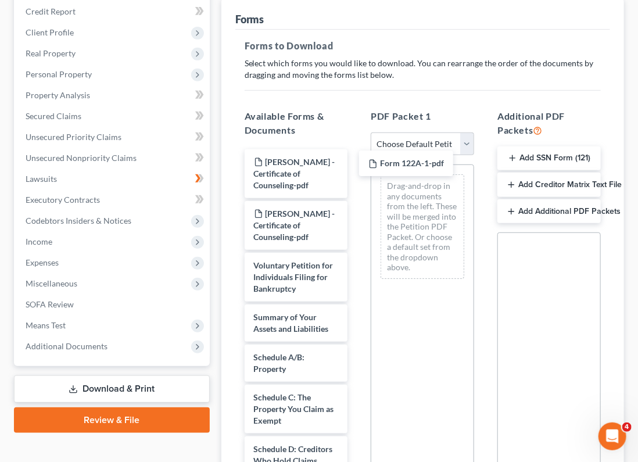
drag, startPoint x: 299, startPoint y: 131, endPoint x: 423, endPoint y: 164, distance: 128.3
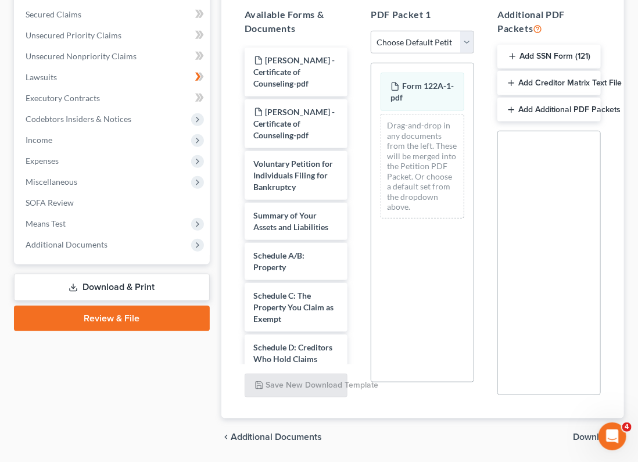
scroll to position [279, 0]
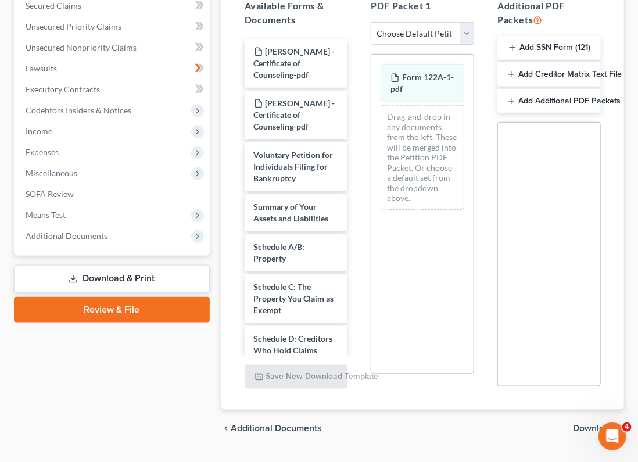
click at [518, 424] on span "Download" at bounding box center [594, 428] width 42 height 9
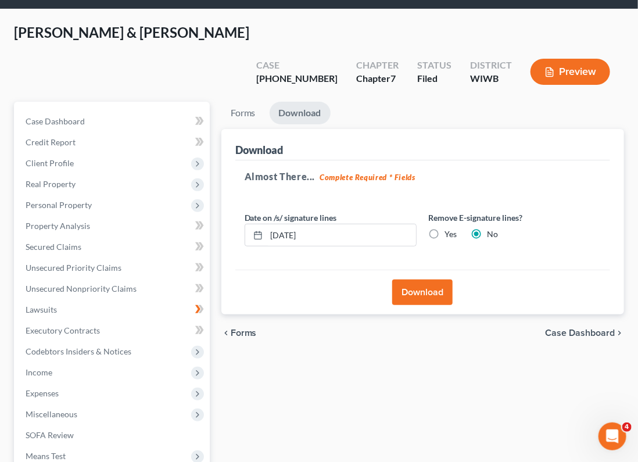
scroll to position [37, 0]
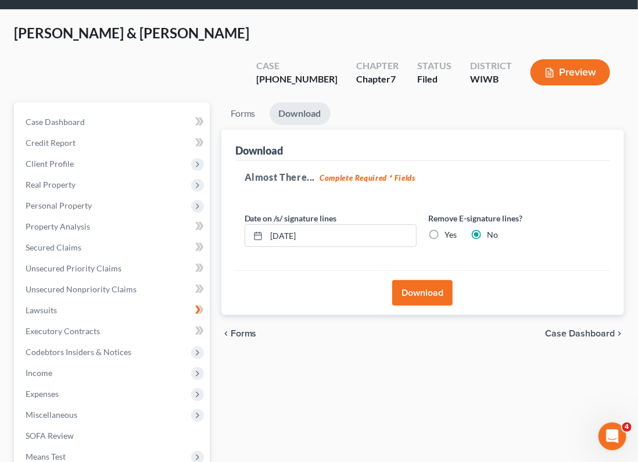
click at [423, 280] on button "Download" at bounding box center [422, 293] width 60 height 26
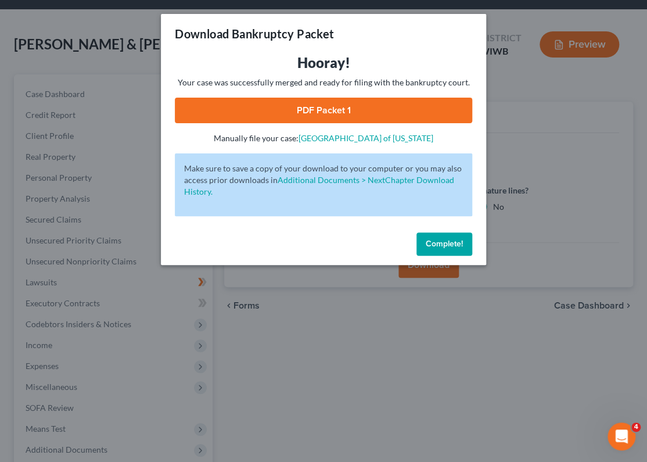
click at [364, 115] on link "PDF Packet 1" at bounding box center [324, 111] width 298 height 26
click at [446, 243] on span "Complete!" at bounding box center [444, 244] width 37 height 10
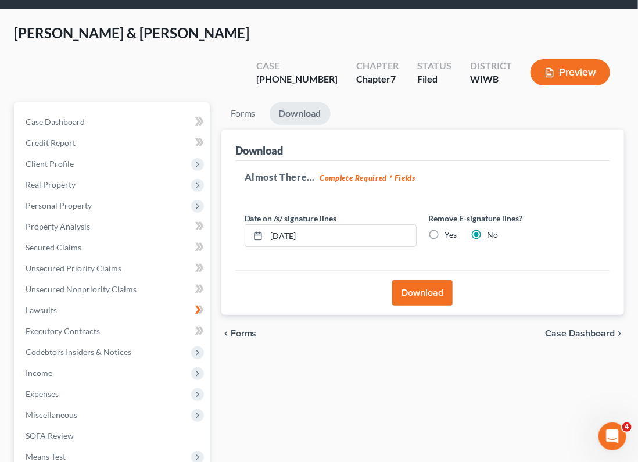
click at [200, 369] on icon at bounding box center [197, 373] width 9 height 9
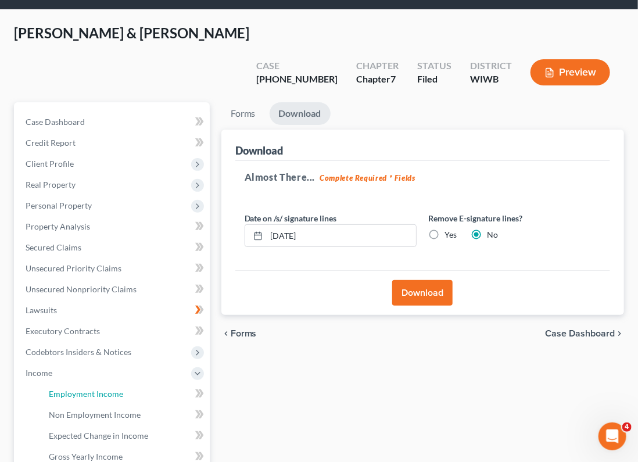
click at [170, 384] on link "Employment Income" at bounding box center [125, 394] width 170 height 21
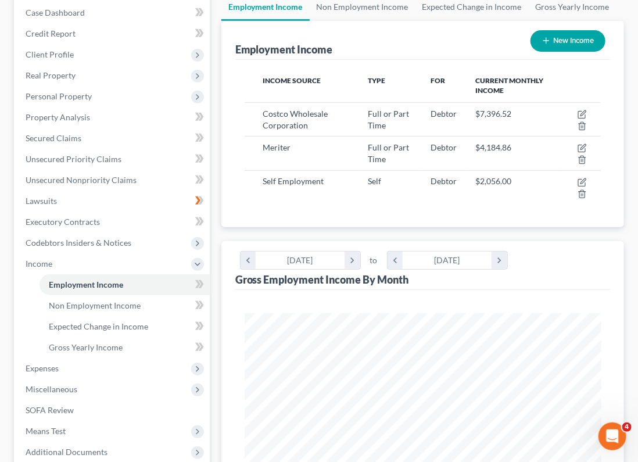
scroll to position [303, 0]
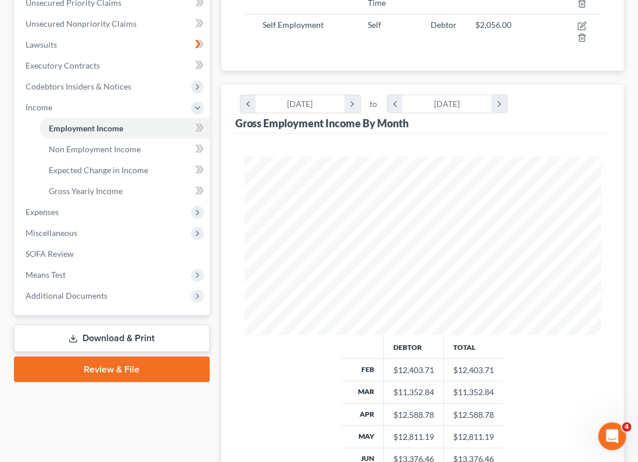
click at [113, 202] on span "Expenses" at bounding box center [113, 212] width 194 height 21
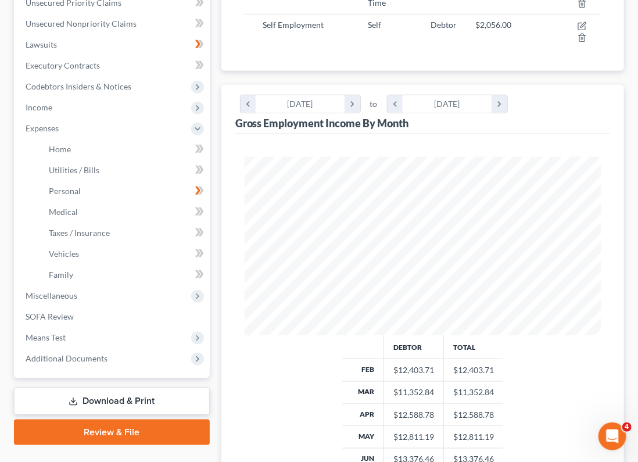
click at [105, 285] on span "Miscellaneous" at bounding box center [113, 295] width 194 height 21
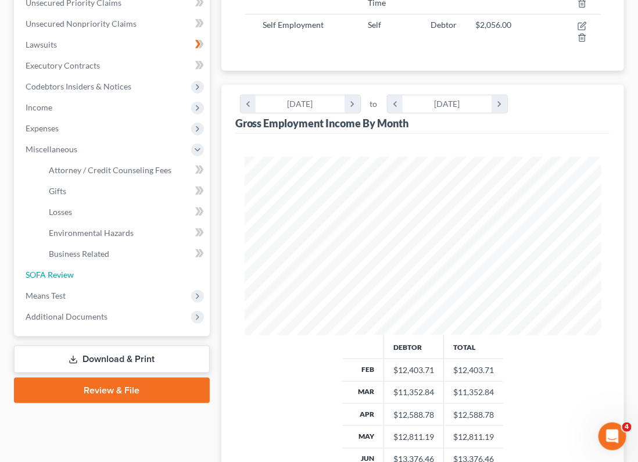
click at [95, 264] on link "SOFA Review" at bounding box center [113, 274] width 194 height 21
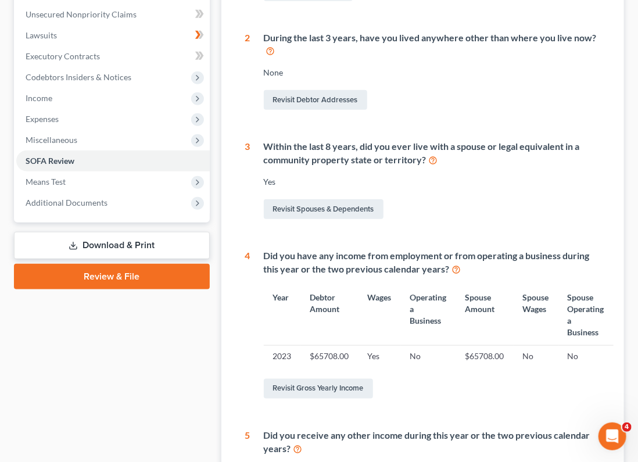
scroll to position [342, 0]
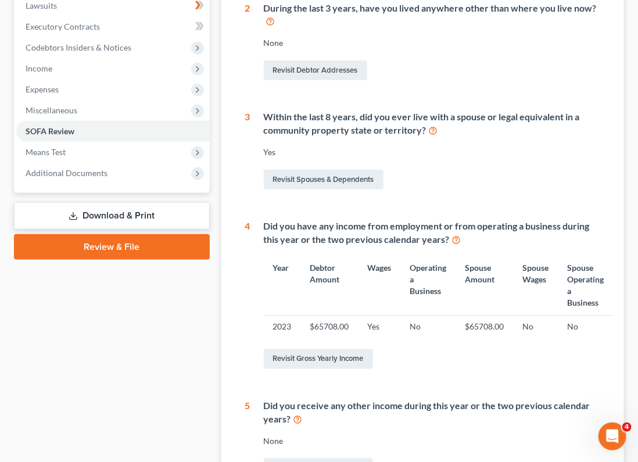
click at [94, 142] on span "Means Test" at bounding box center [113, 152] width 194 height 21
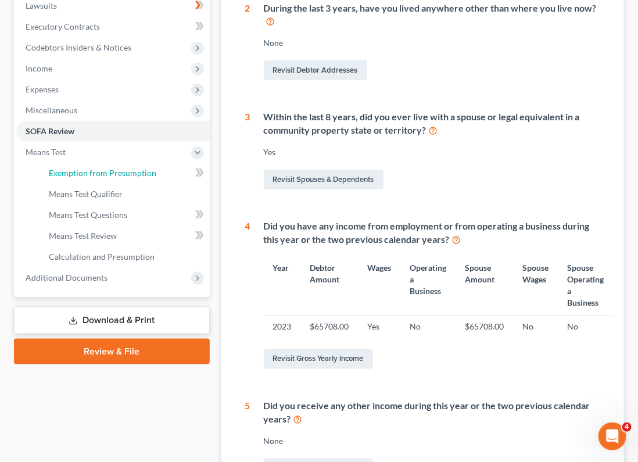
click at [98, 168] on span "Exemption from Presumption" at bounding box center [103, 173] width 108 height 10
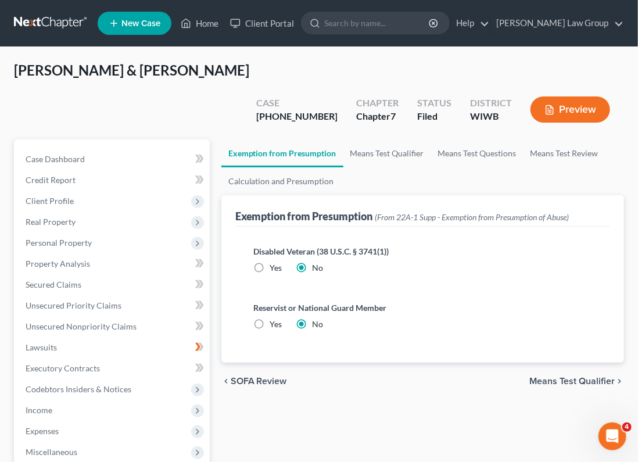
click at [518, 377] on span "Means Test Qualifier" at bounding box center [571, 381] width 85 height 9
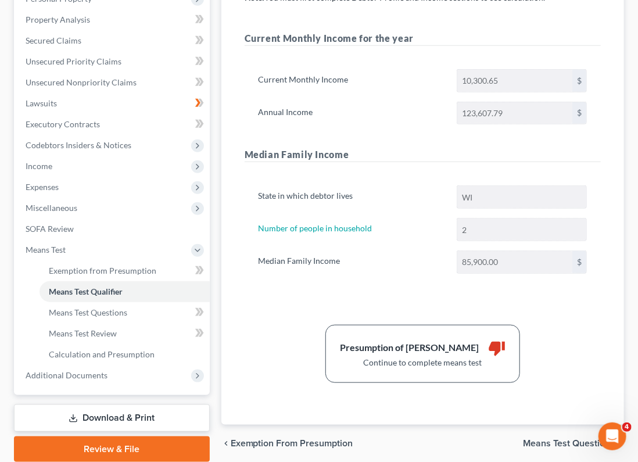
scroll to position [259, 0]
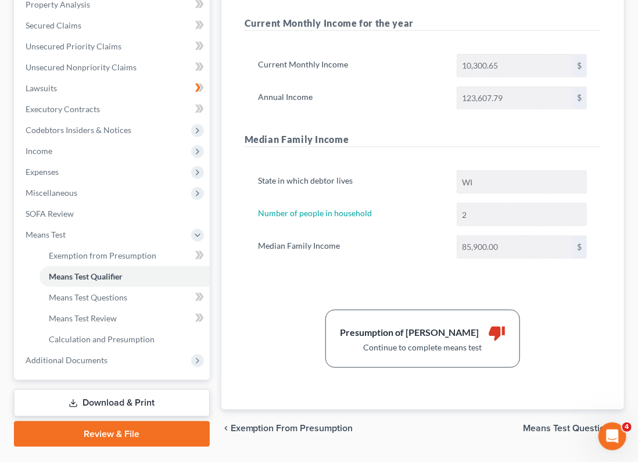
click at [518, 424] on span "Means Test Questions" at bounding box center [569, 428] width 92 height 9
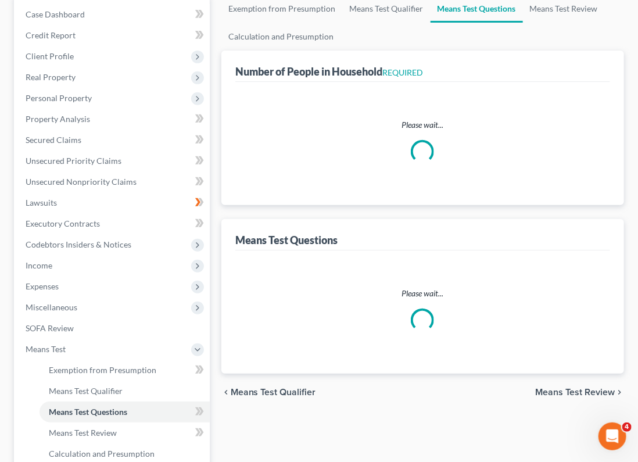
select select "1"
select select "60"
select select "1"
select select "60"
select select "2"
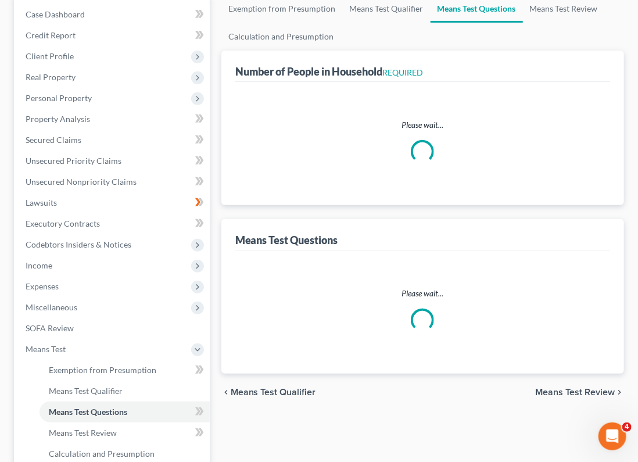
select select "2"
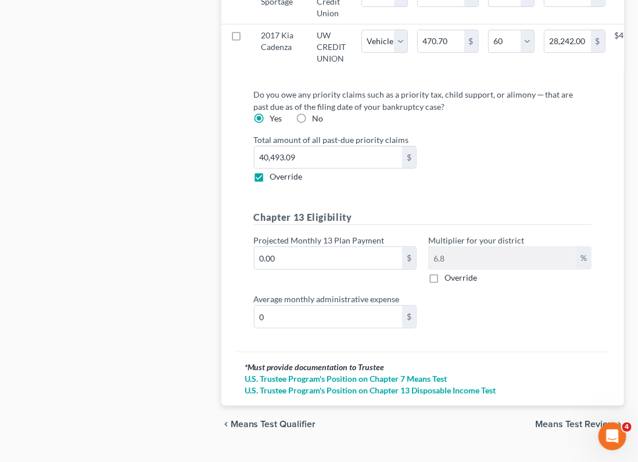
scroll to position [1553, 0]
click at [270, 170] on label "Override" at bounding box center [286, 176] width 33 height 12
click at [275, 170] on input "Override" at bounding box center [279, 174] width 8 height 8
click at [270, 170] on label "Override" at bounding box center [286, 176] width 33 height 12
click at [275, 170] on input "Override" at bounding box center [279, 174] width 8 height 8
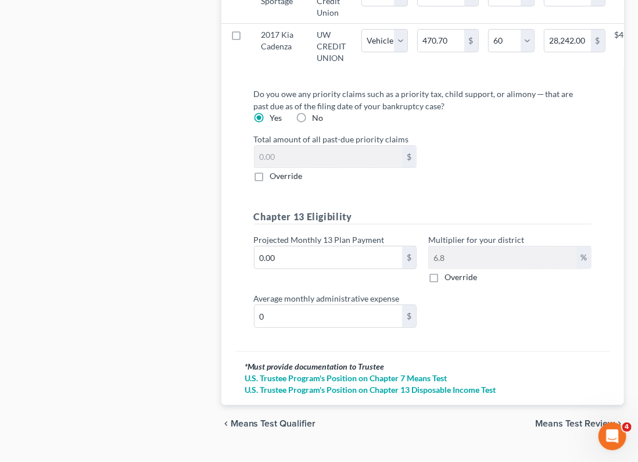
checkbox input "true"
click at [518, 419] on span "Means Test Review" at bounding box center [575, 423] width 80 height 9
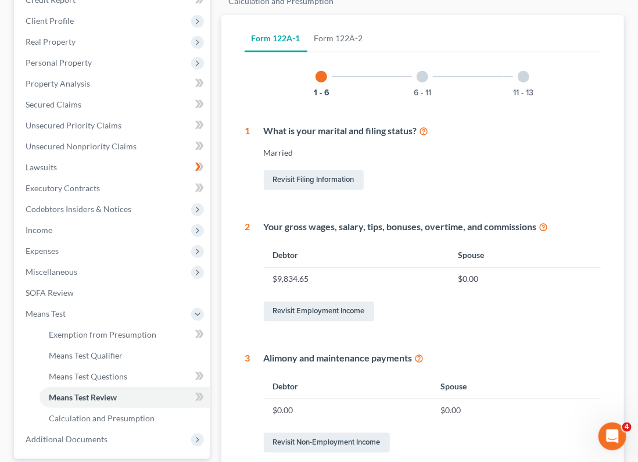
scroll to position [181, 0]
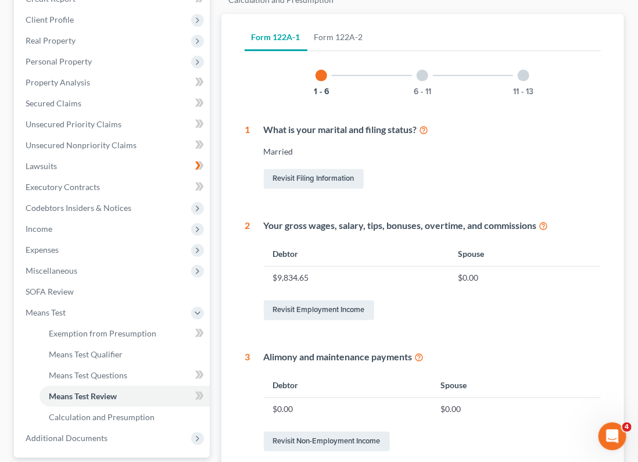
click at [476, 267] on td "$0.00" at bounding box center [525, 278] width 152 height 22
click at [363, 300] on link "Revisit Employment Income" at bounding box center [319, 310] width 110 height 20
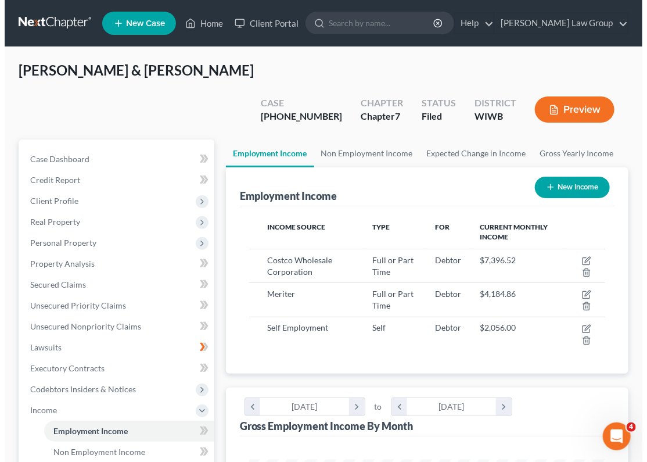
scroll to position [178, 379]
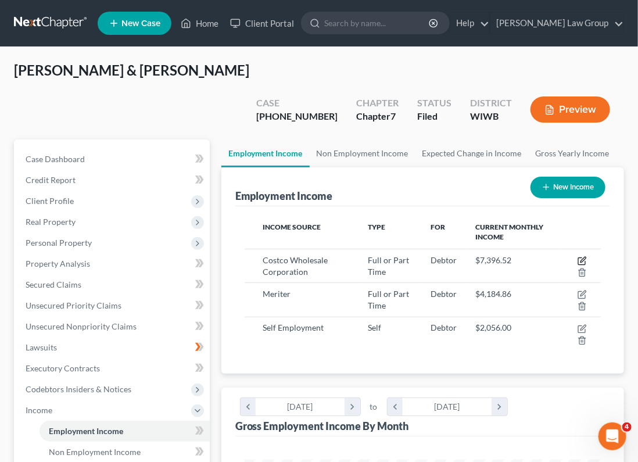
click at [518, 256] on icon "button" at bounding box center [582, 260] width 9 height 9
select select "0"
select select "50"
select select "1"
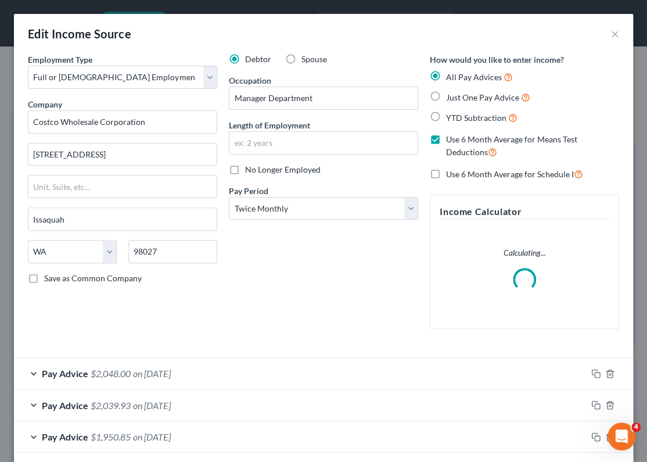
scroll to position [181, 385]
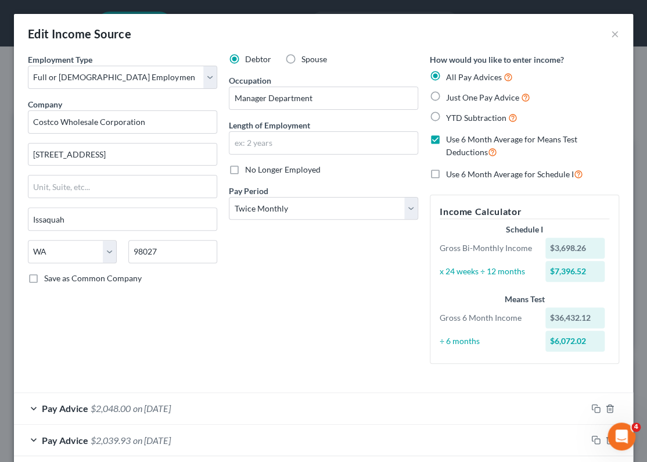
click at [302, 61] on label "Spouse" at bounding box center [315, 59] width 26 height 12
click at [306, 61] on input "Spouse" at bounding box center [310, 57] width 8 height 8
radio input "true"
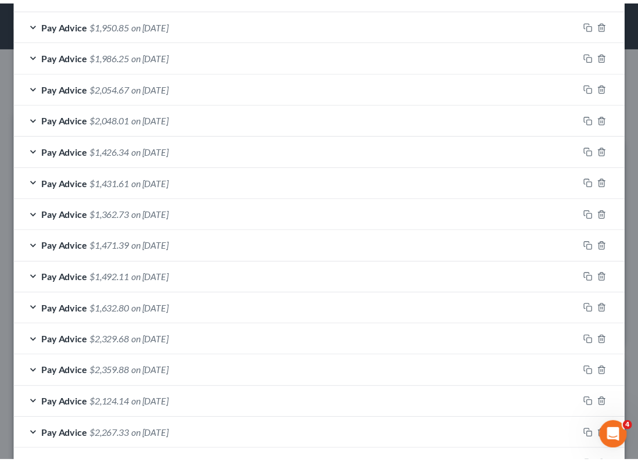
scroll to position [528, 0]
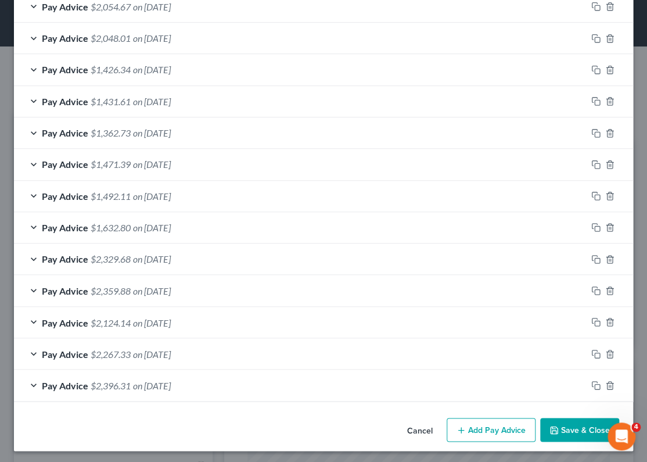
click at [518, 425] on button "Save & Close" at bounding box center [579, 430] width 79 height 24
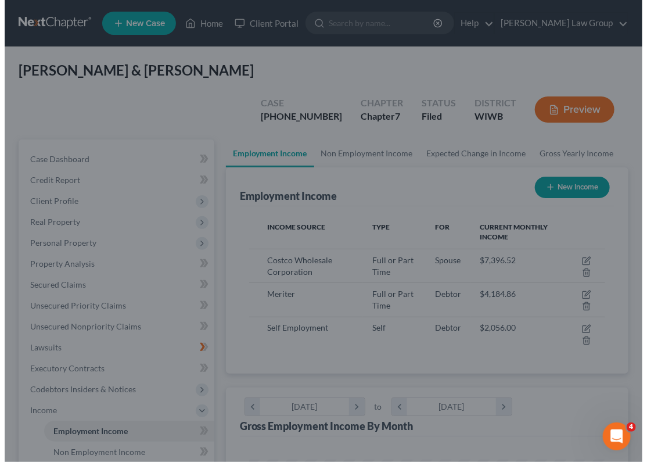
scroll to position [580918, 580717]
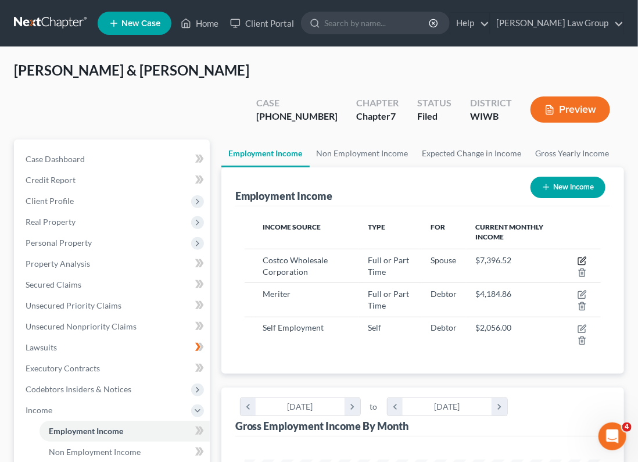
click at [518, 256] on icon "button" at bounding box center [582, 260] width 9 height 9
select select "0"
select select "50"
select select "1"
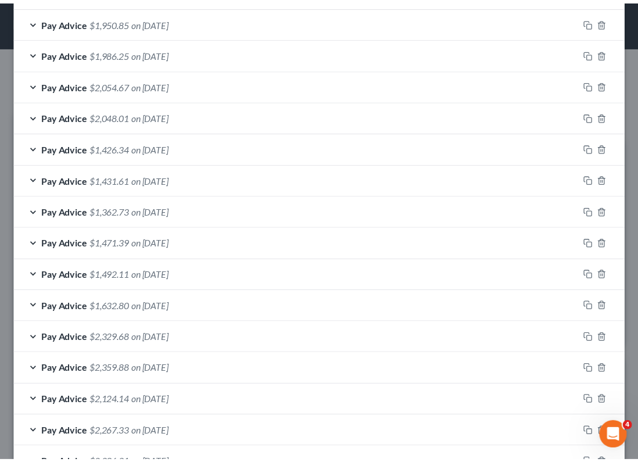
scroll to position [528, 0]
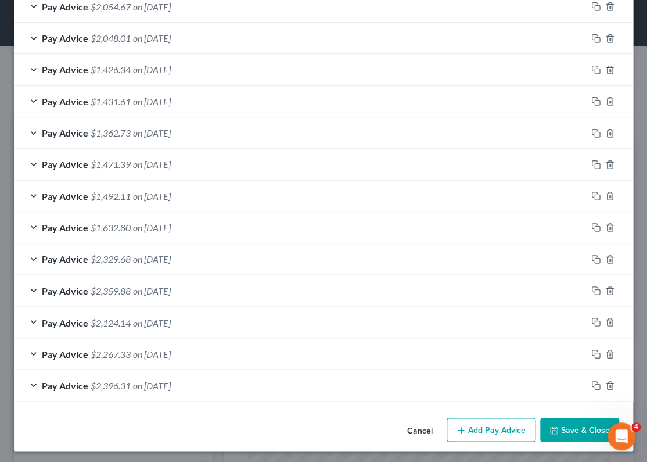
click at [518, 433] on button "Save & Close" at bounding box center [579, 430] width 79 height 24
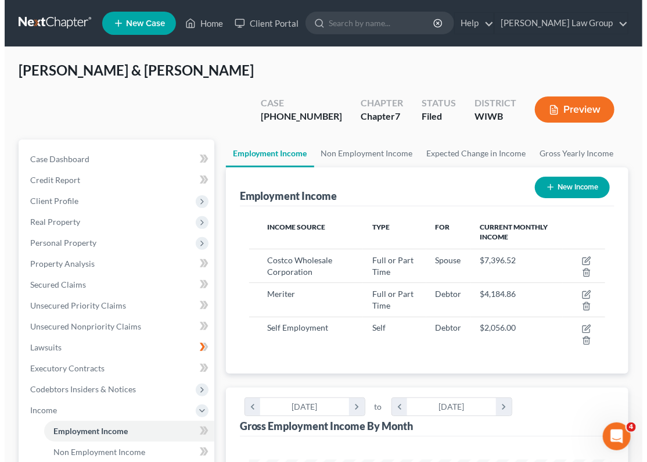
scroll to position [580918, 580717]
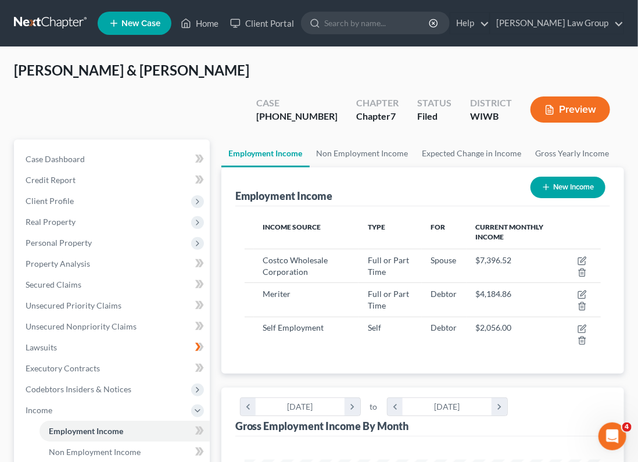
click at [424, 319] on td "Debtor" at bounding box center [444, 334] width 45 height 34
click at [518, 325] on icon "button" at bounding box center [583, 327] width 5 height 5
select select "1"
select select "0"
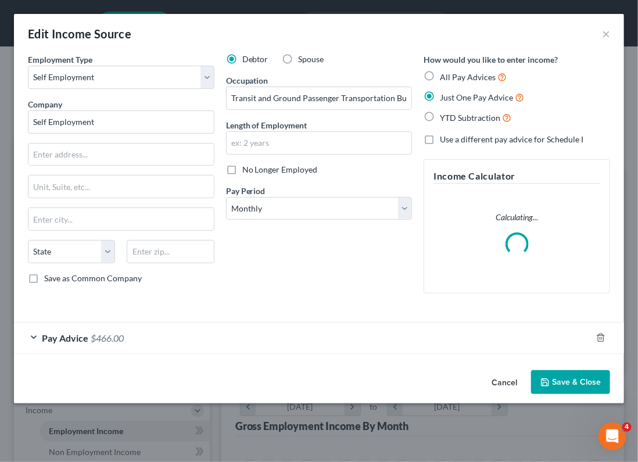
scroll to position [181, 385]
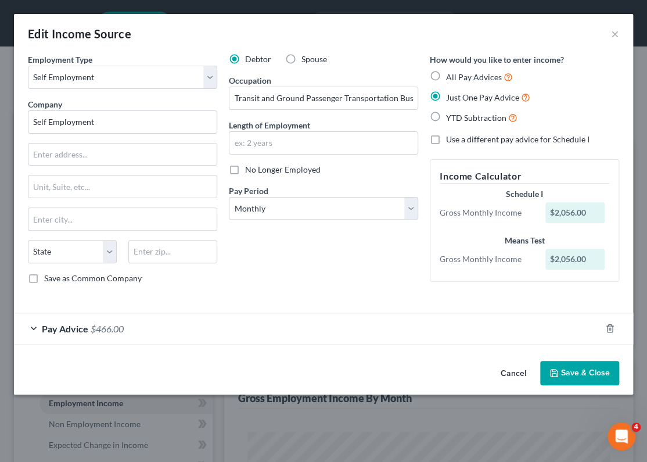
click at [302, 55] on label "Spouse" at bounding box center [315, 59] width 26 height 12
click at [306, 55] on input "Spouse" at bounding box center [310, 57] width 8 height 8
radio input "true"
click at [518, 372] on button "Save & Close" at bounding box center [579, 373] width 79 height 24
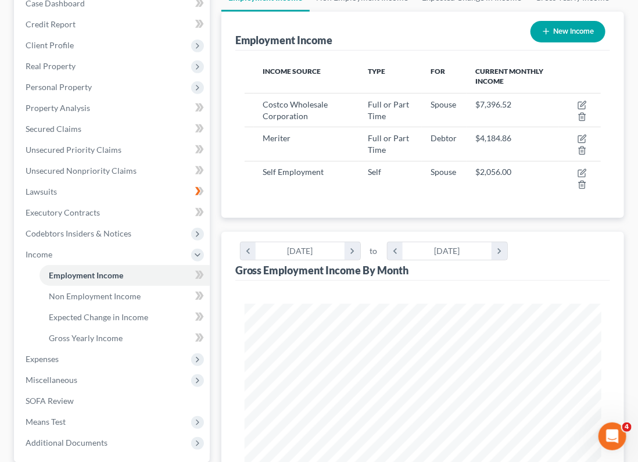
scroll to position [158, 0]
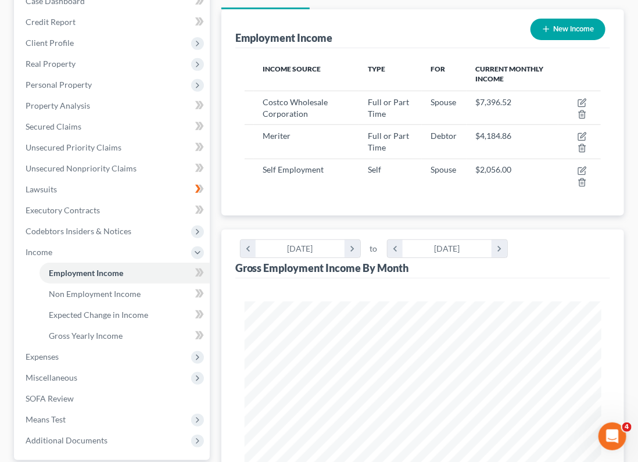
click at [162, 346] on span "Expenses" at bounding box center [113, 356] width 194 height 21
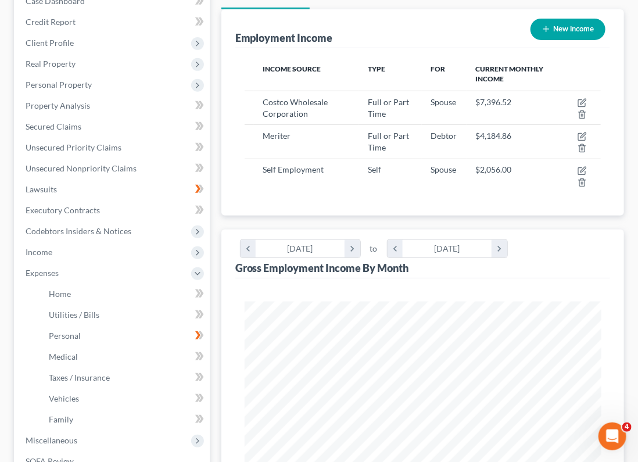
click at [149, 430] on span "Miscellaneous" at bounding box center [113, 440] width 194 height 21
click at [153, 430] on span "Means Test" at bounding box center [113, 440] width 194 height 21
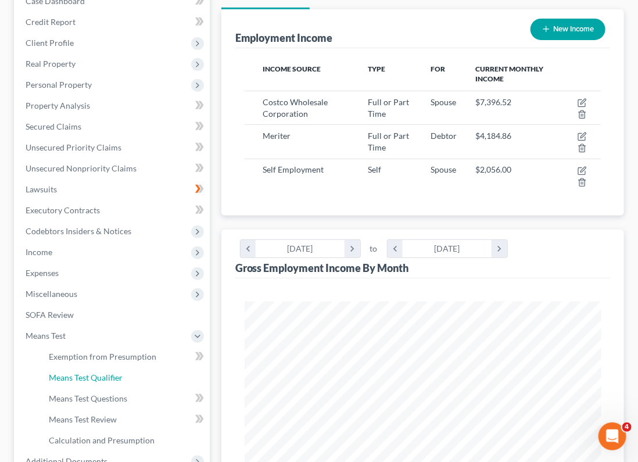
click at [153, 367] on link "Means Test Qualifier" at bounding box center [125, 377] width 170 height 21
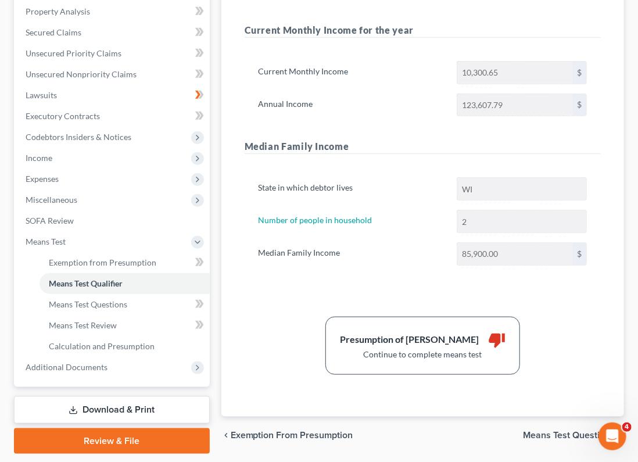
scroll to position [255, 0]
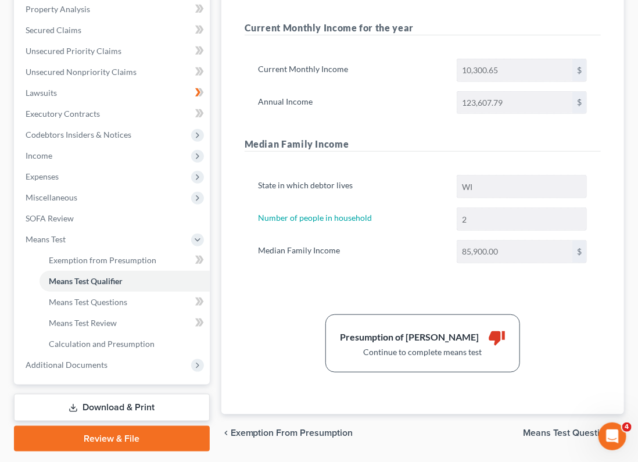
click at [518, 428] on span "Means Test Questions" at bounding box center [569, 432] width 92 height 9
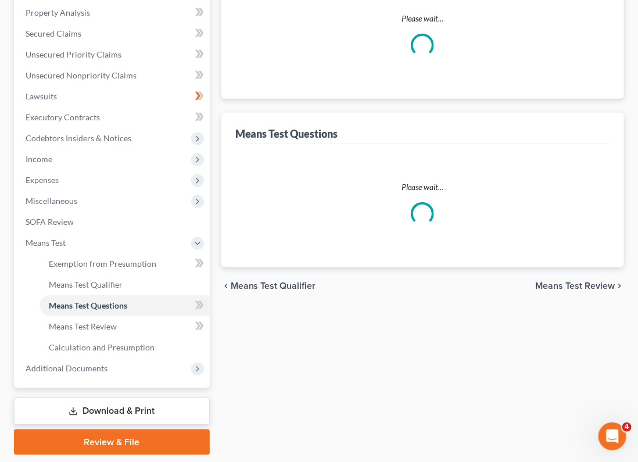
select select "1"
select select "60"
select select "1"
select select "60"
select select "2"
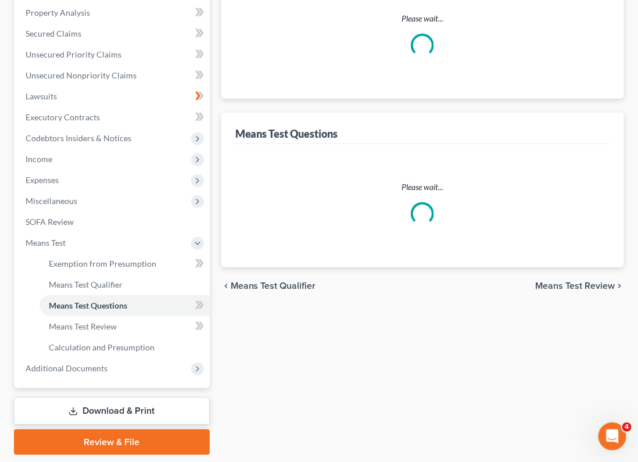
select select "2"
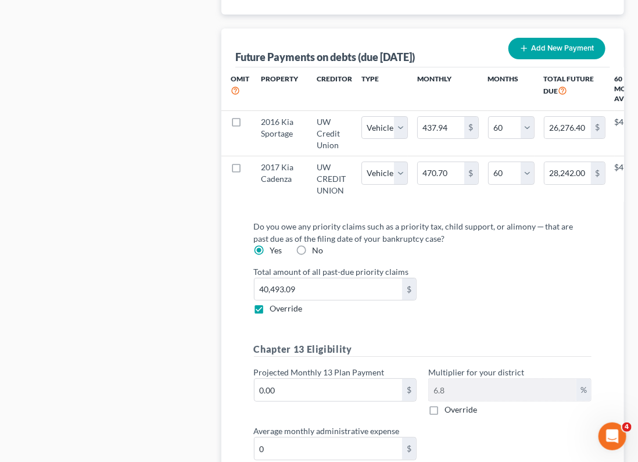
scroll to position [1553, 0]
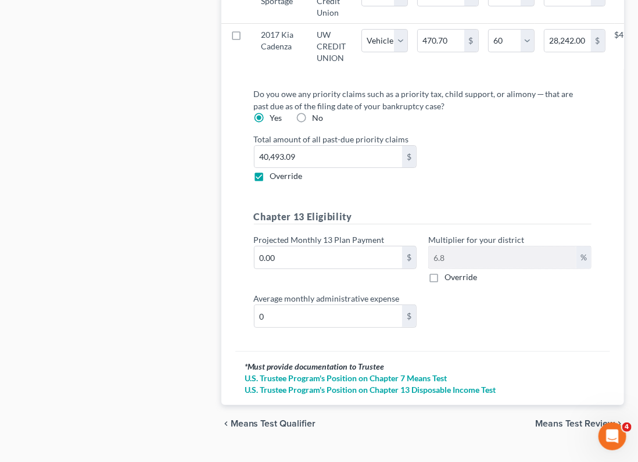
click at [518, 419] on span "Means Test Review" at bounding box center [575, 423] width 80 height 9
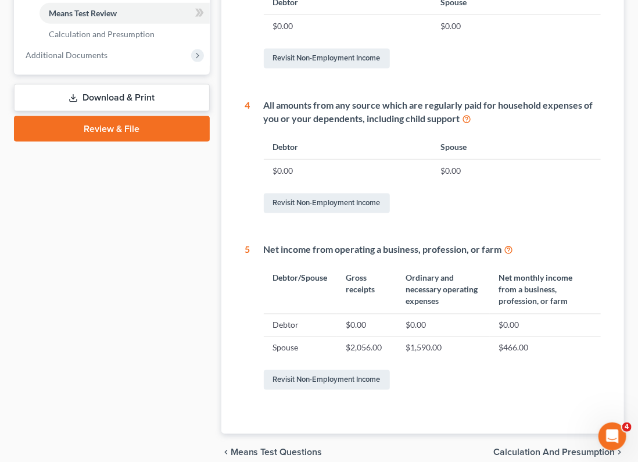
scroll to position [589, 0]
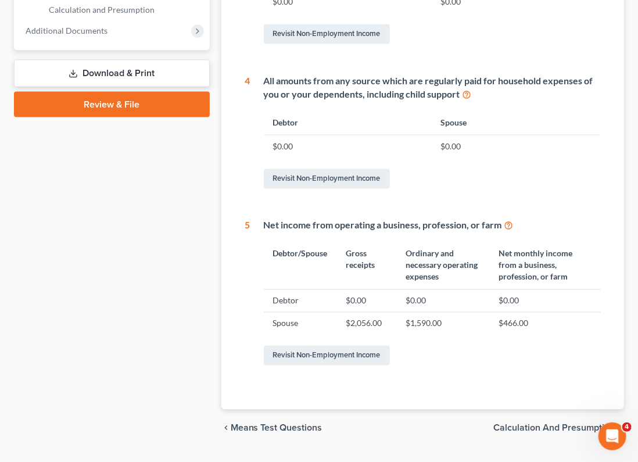
click at [518, 424] on span "Calculation and Presumption" at bounding box center [553, 428] width 121 height 9
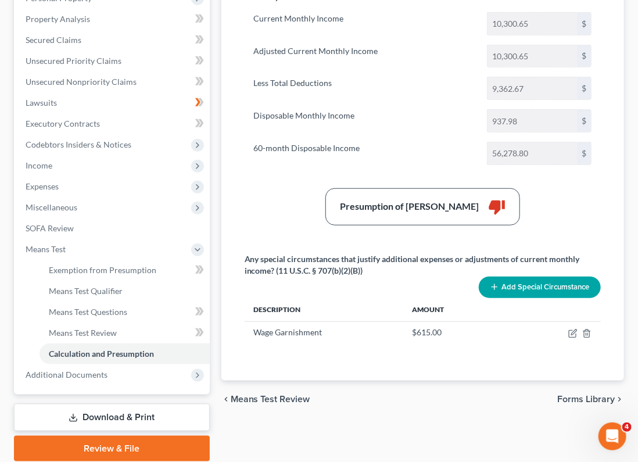
scroll to position [246, 0]
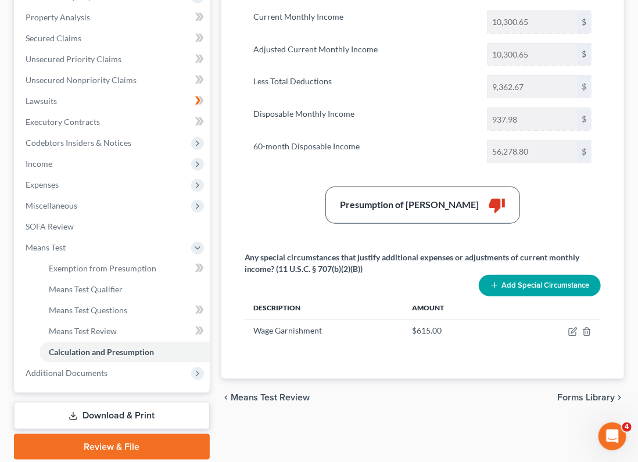
click at [304, 393] on span "Means Test Review" at bounding box center [271, 397] width 80 height 9
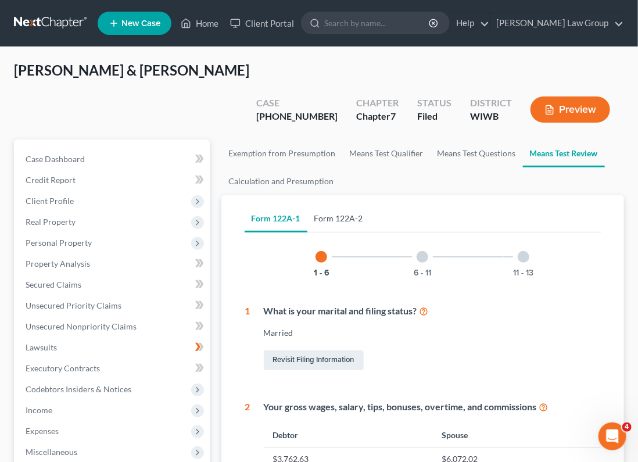
click at [343, 205] on link "Form 122A-2" at bounding box center [338, 219] width 63 height 28
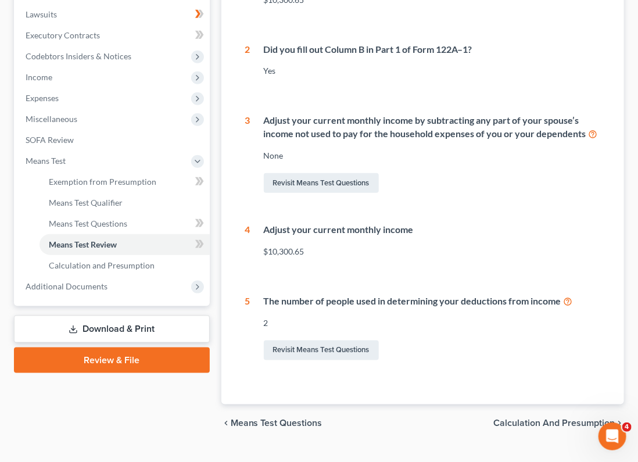
scroll to position [337, 0]
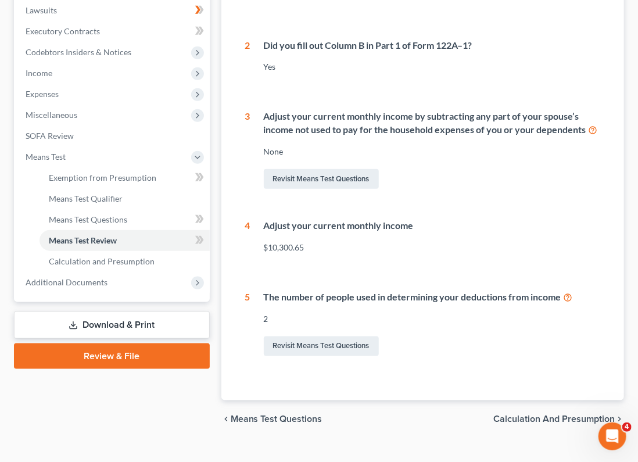
click at [518, 414] on span "Calculation and Presumption" at bounding box center [553, 418] width 121 height 9
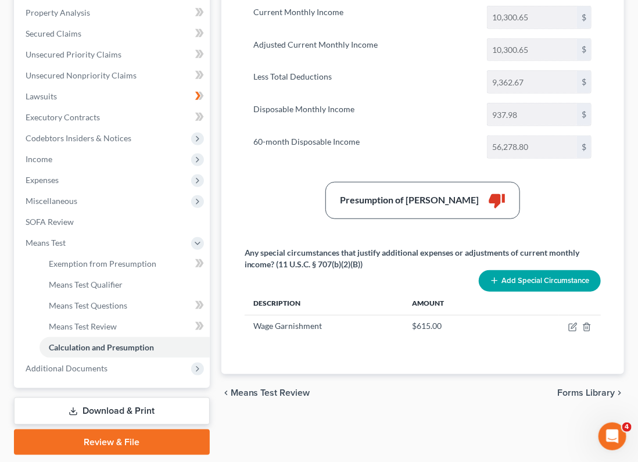
scroll to position [259, 0]
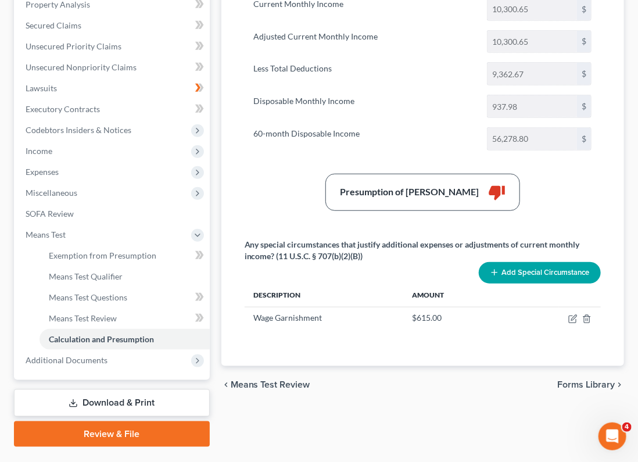
click at [141, 389] on link "Download & Print" at bounding box center [112, 402] width 196 height 27
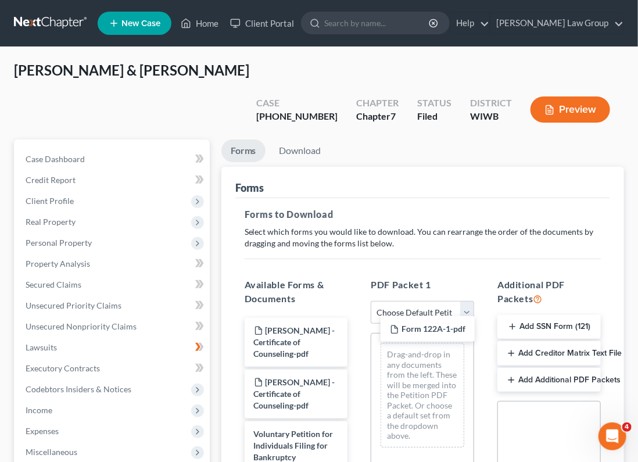
drag, startPoint x: 301, startPoint y: 303, endPoint x: 437, endPoint y: 329, distance: 138.4
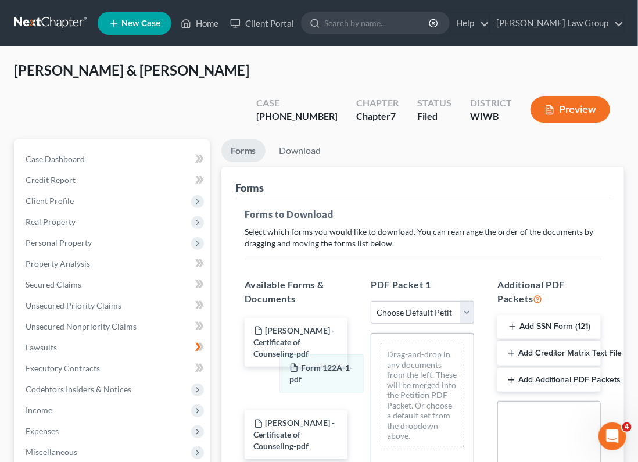
drag, startPoint x: 437, startPoint y: 329, endPoint x: 293, endPoint y: 378, distance: 151.6
click at [371, 378] on div "Form 122A-1-pdf Form 122A-1-pdf Drag-and-drop in any documents from the left. T…" at bounding box center [422, 395] width 102 height 123
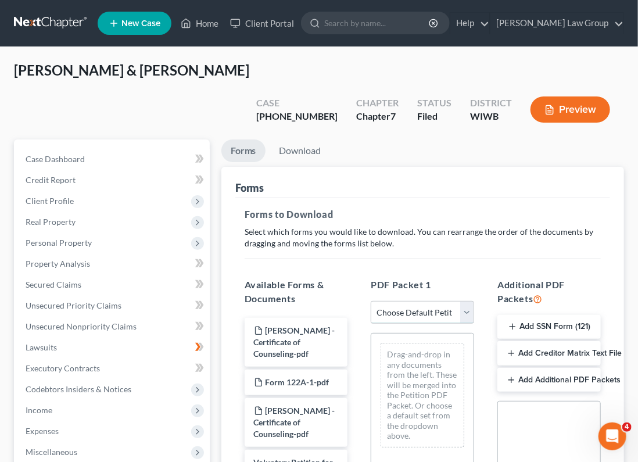
click at [466, 301] on select "Choose Default Petition PDF Packet Complete Bankruptcy Petition (all forms and …" at bounding box center [422, 312] width 103 height 23
click at [371, 301] on select "Choose Default Petition PDF Packet Complete Bankruptcy Petition (all forms and …" at bounding box center [422, 312] width 103 height 23
click at [472, 301] on select "Choose Default Petition PDF Packet Complete Bankruptcy Petition (all forms and …" at bounding box center [422, 312] width 103 height 23
select select "0"
click at [371, 301] on select "Choose Default Petition PDF Packet Complete Bankruptcy Petition (all forms and …" at bounding box center [422, 312] width 103 height 23
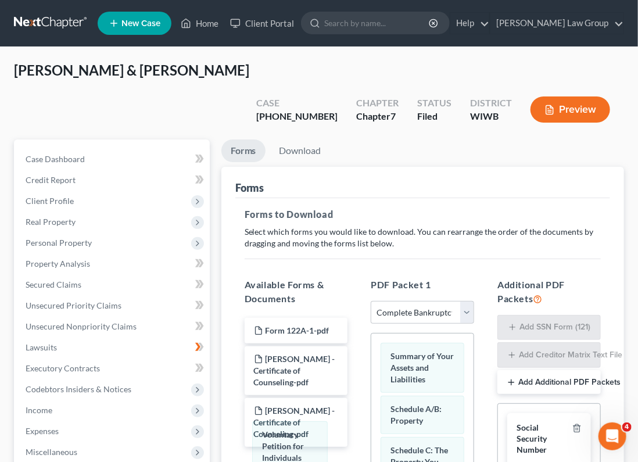
drag, startPoint x: 429, startPoint y: 338, endPoint x: 300, endPoint y: 445, distance: 168.0
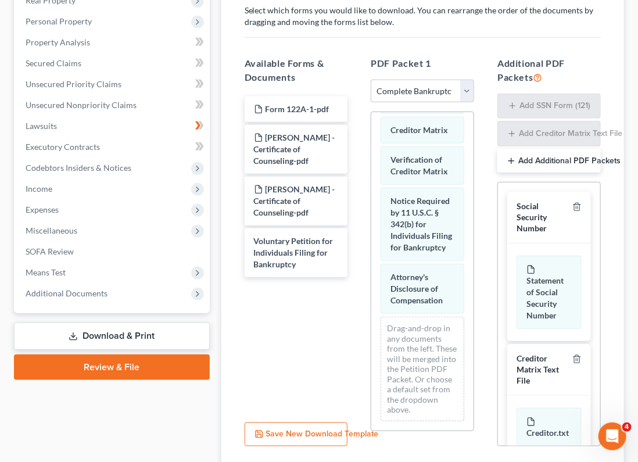
scroll to position [900, 0]
click at [518, 207] on line "button" at bounding box center [576, 208] width 0 height 2
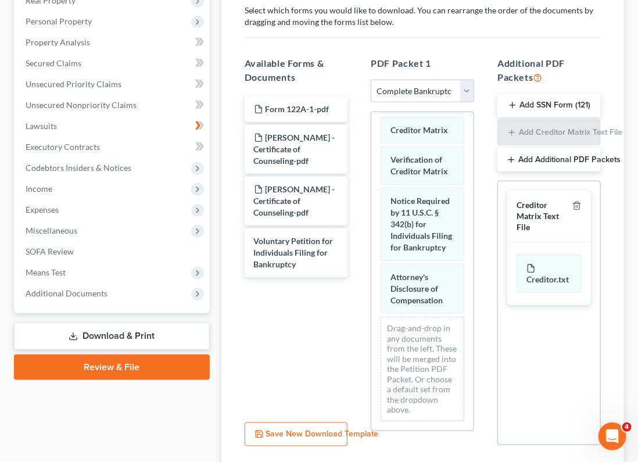
scroll to position [280, 0]
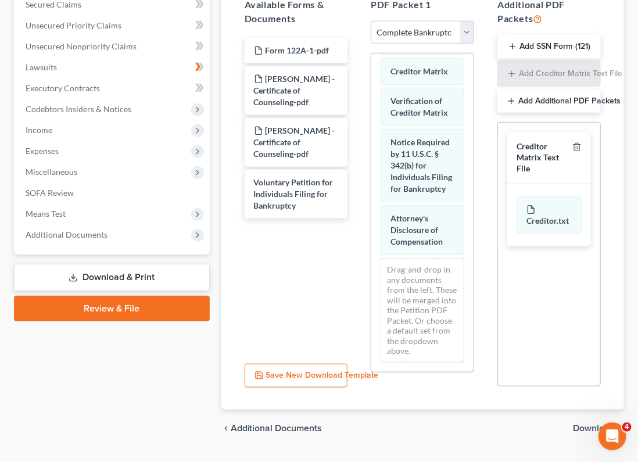
drag, startPoint x: 593, startPoint y: 400, endPoint x: 607, endPoint y: 400, distance: 14.0
click at [518, 424] on span "Download" at bounding box center [594, 428] width 42 height 9
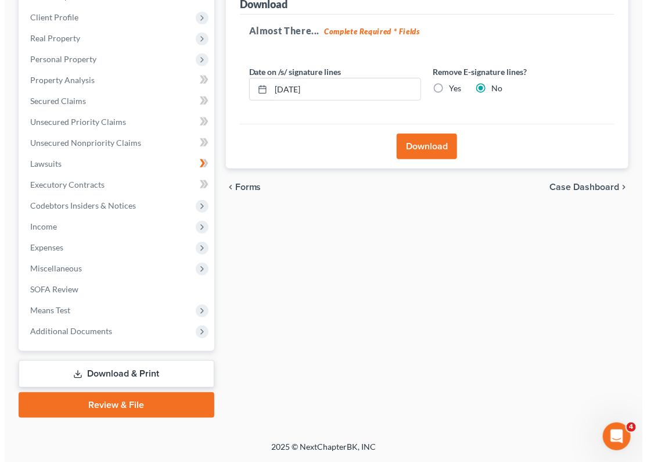
scroll to position [155, 0]
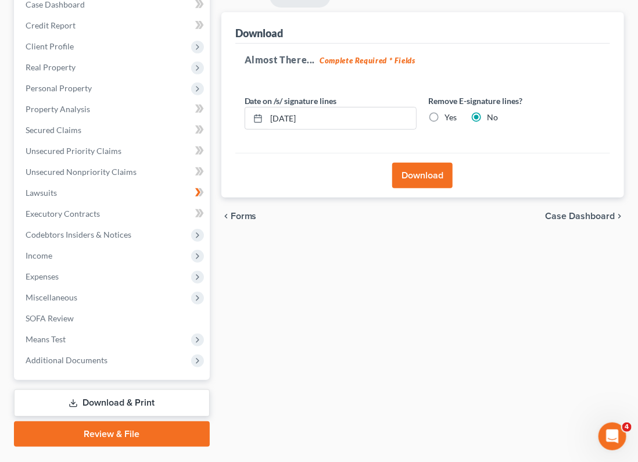
click at [420, 163] on button "Download" at bounding box center [422, 176] width 60 height 26
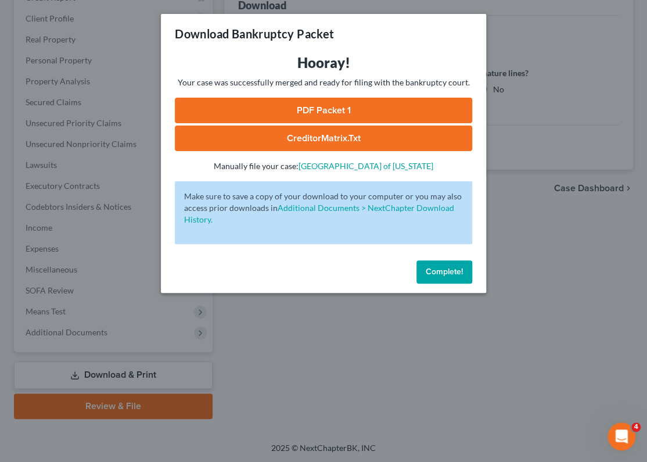
click at [371, 107] on link "PDF Packet 1" at bounding box center [324, 111] width 298 height 26
